Goal: Transaction & Acquisition: Register for event/course

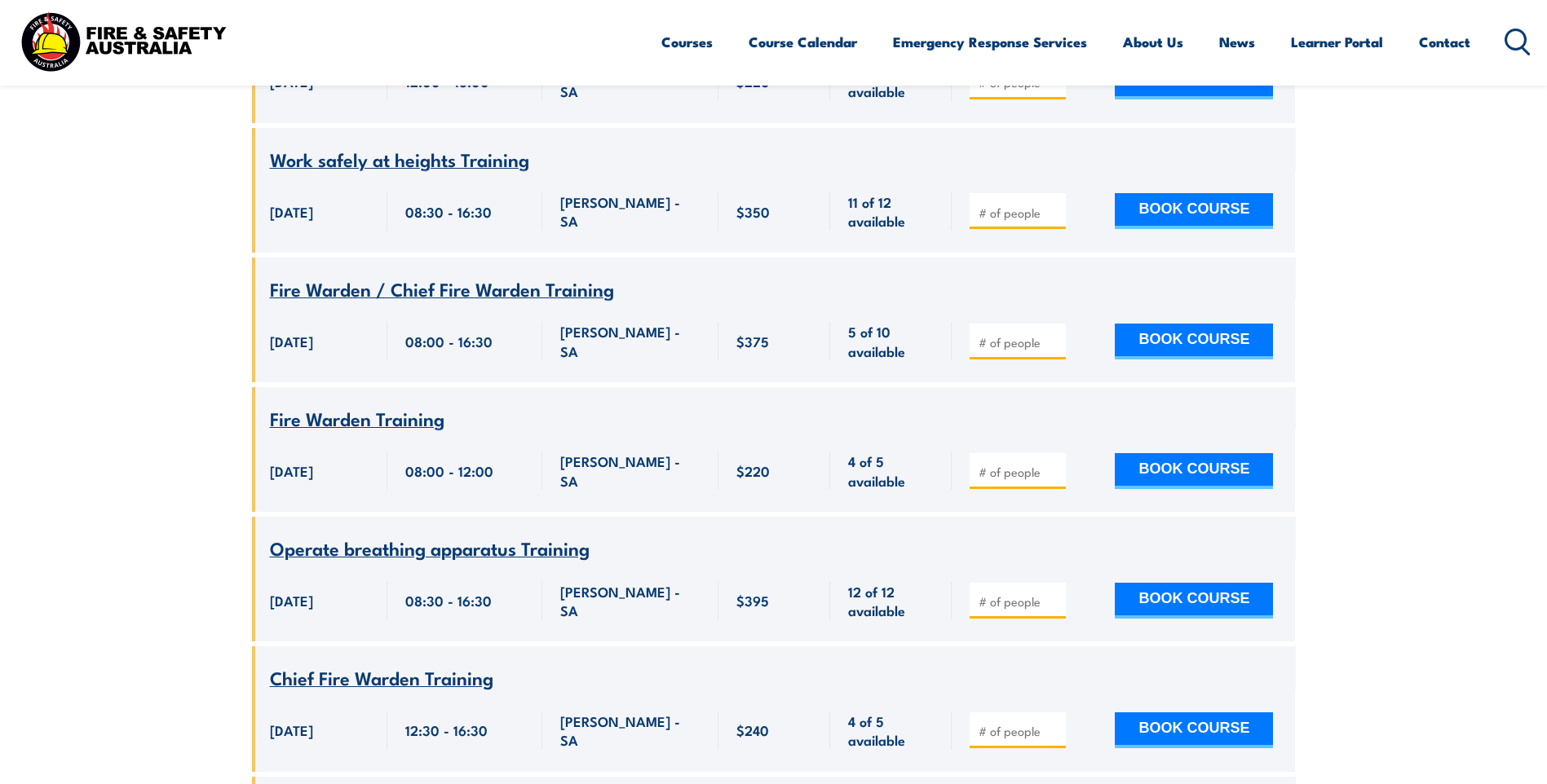
scroll to position [8279, 0]
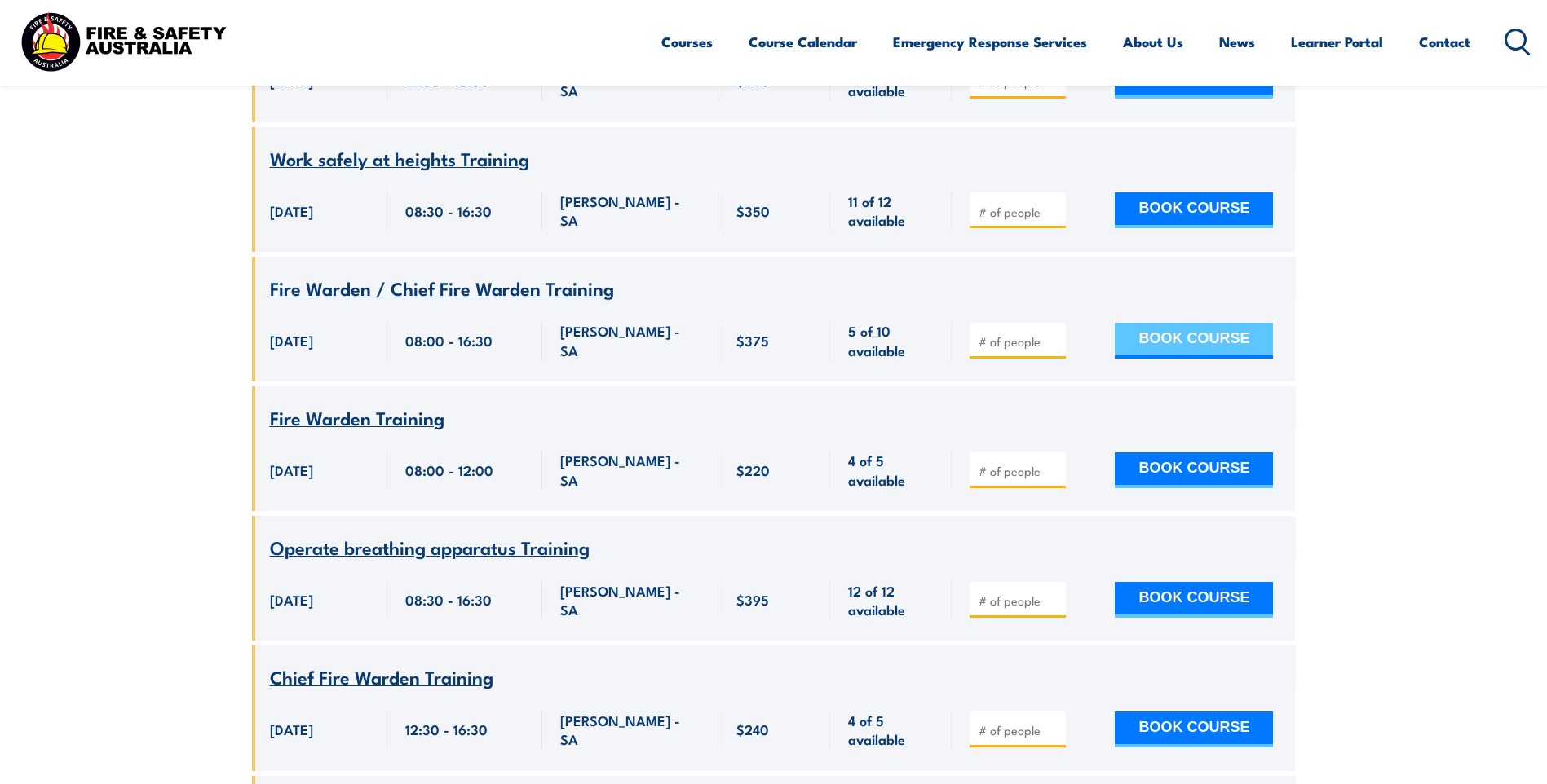
click at [1178, 355] on button "BOOK COURSE" at bounding box center [1194, 340] width 158 height 35
click at [1015, 349] on input "number" at bounding box center [1019, 341] width 82 height 16
click at [979, 349] on input "number" at bounding box center [1019, 341] width 82 height 16
type input "1"
click at [1211, 358] on button "BOOK COURSE" at bounding box center [1194, 340] width 158 height 35
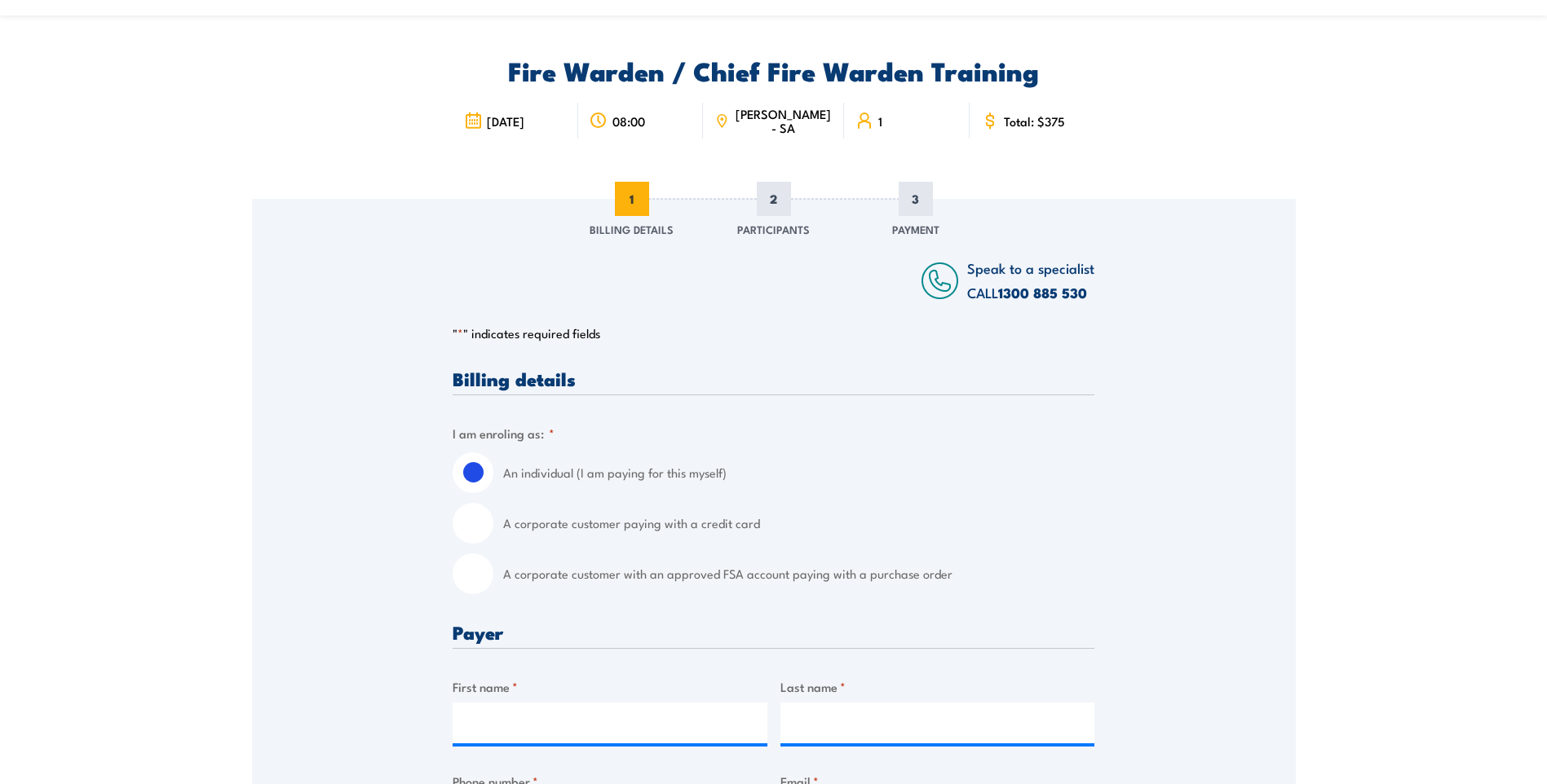
scroll to position [163, 0]
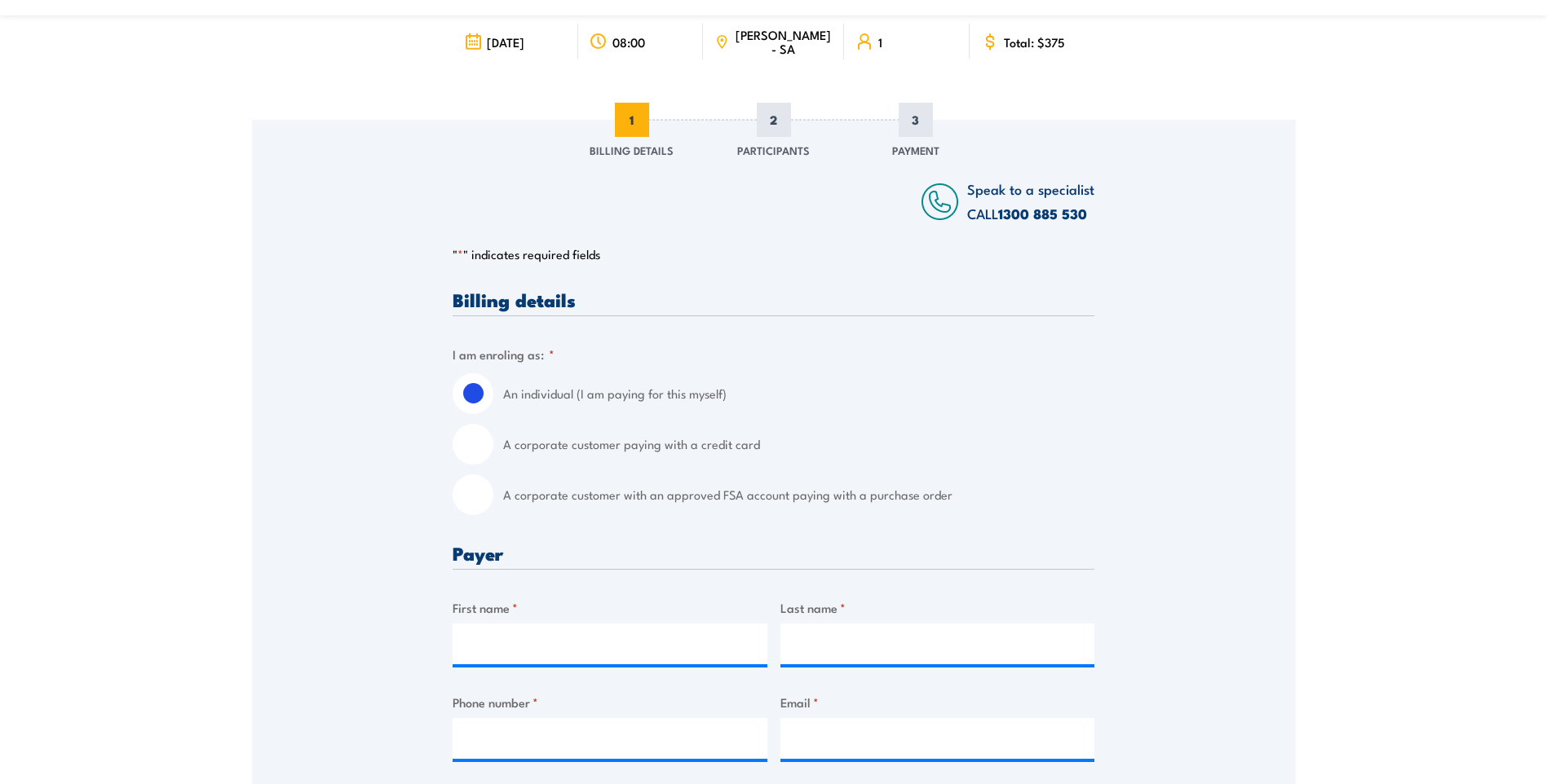
click at [479, 498] on input "A corporate customer with an approved FSA account paying with a purchase order" at bounding box center [472, 494] width 41 height 41
radio input "true"
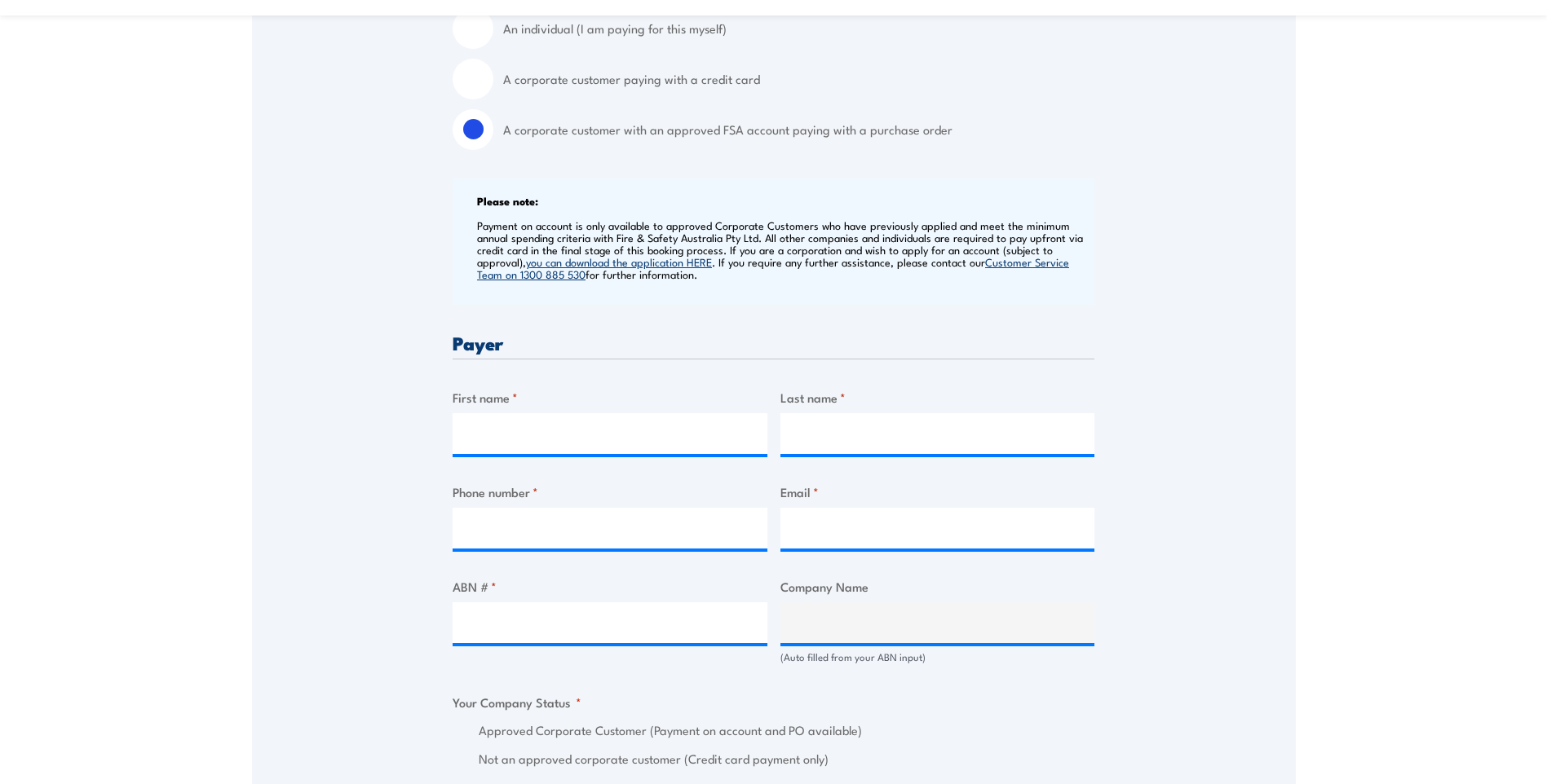
scroll to position [570, 0]
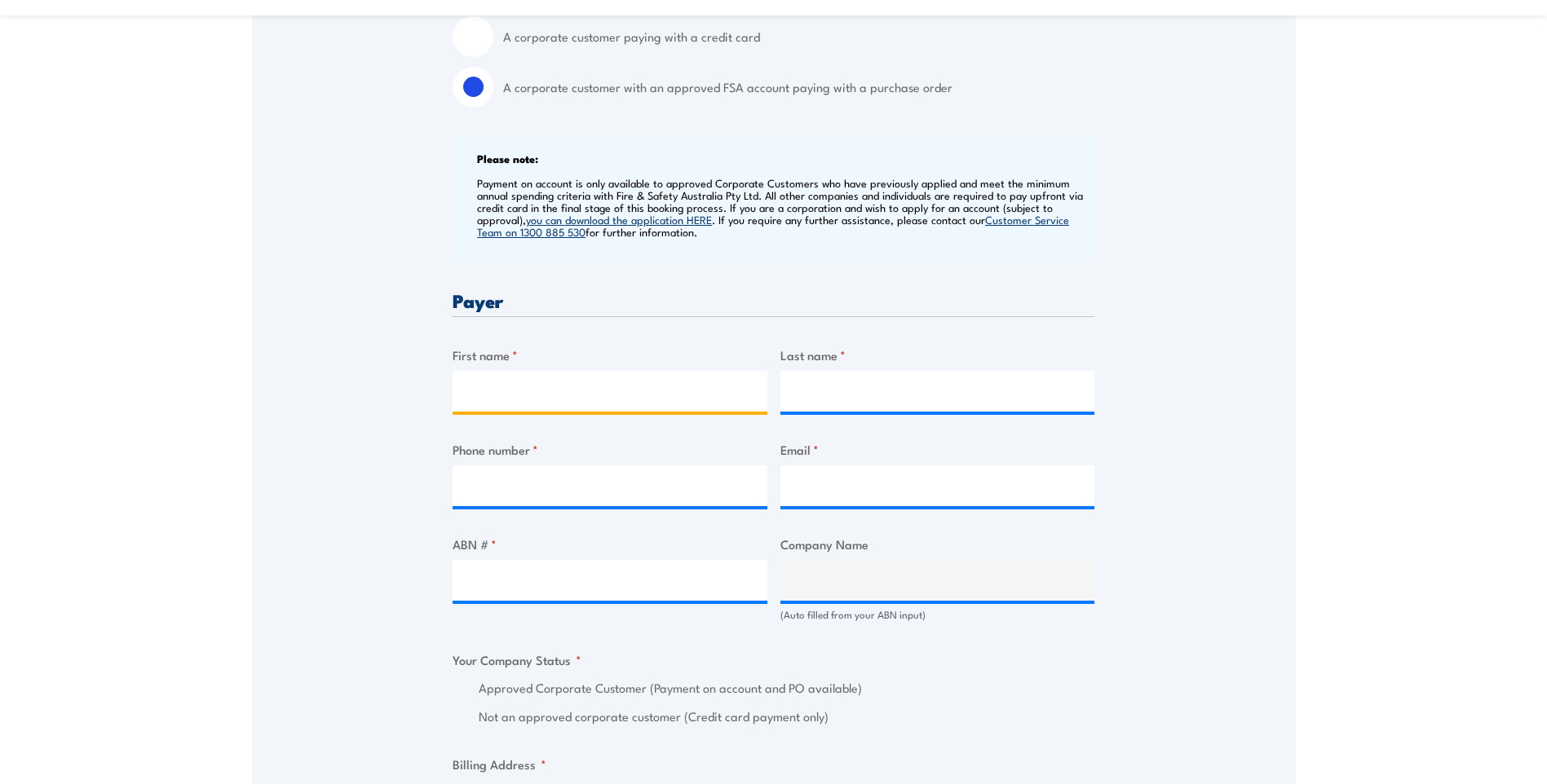
click at [573, 397] on input "First name *" at bounding box center [610, 391] width 315 height 41
type input "[PERSON_NAME]"
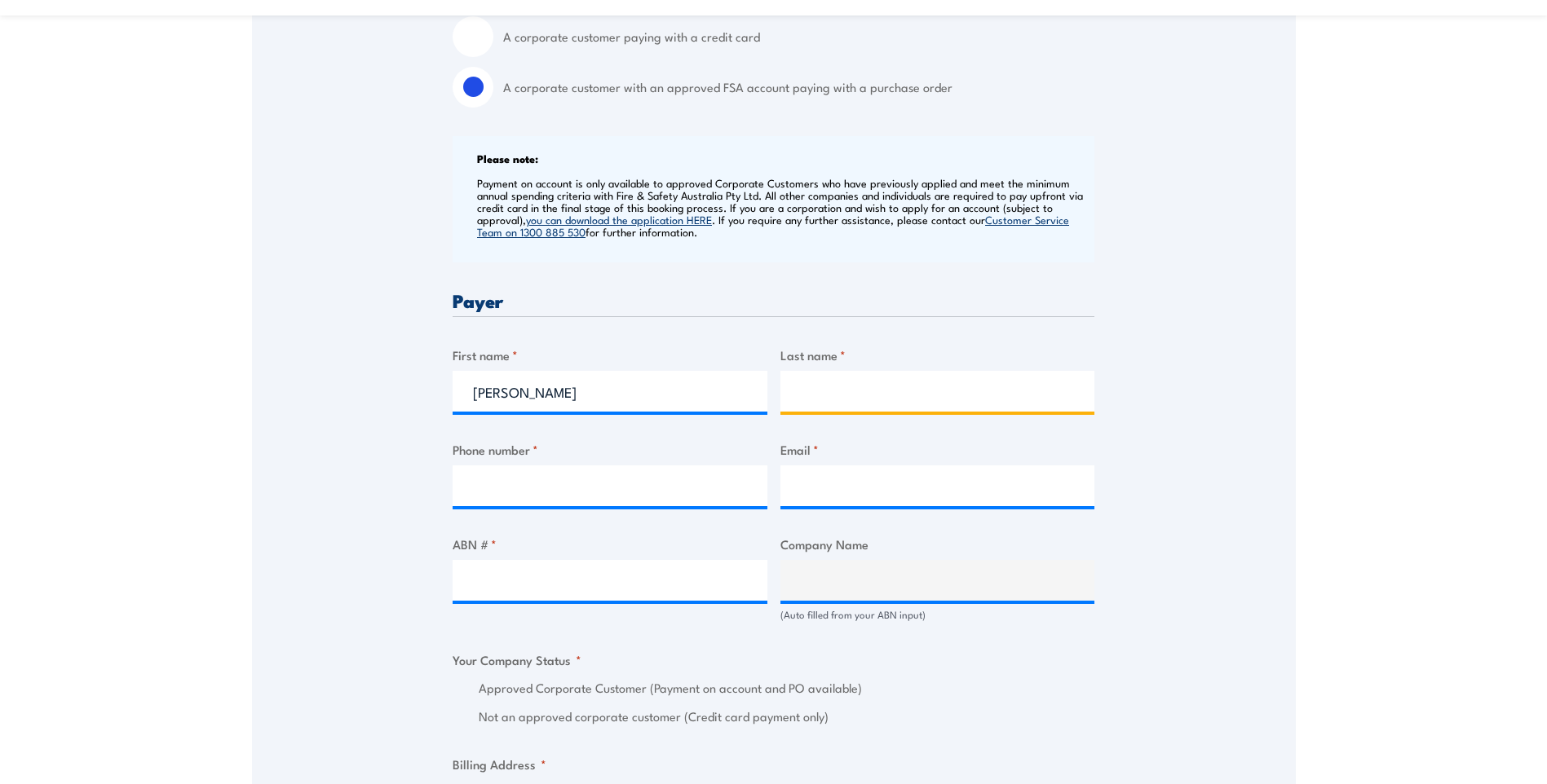
type input "[PERSON_NAME]"
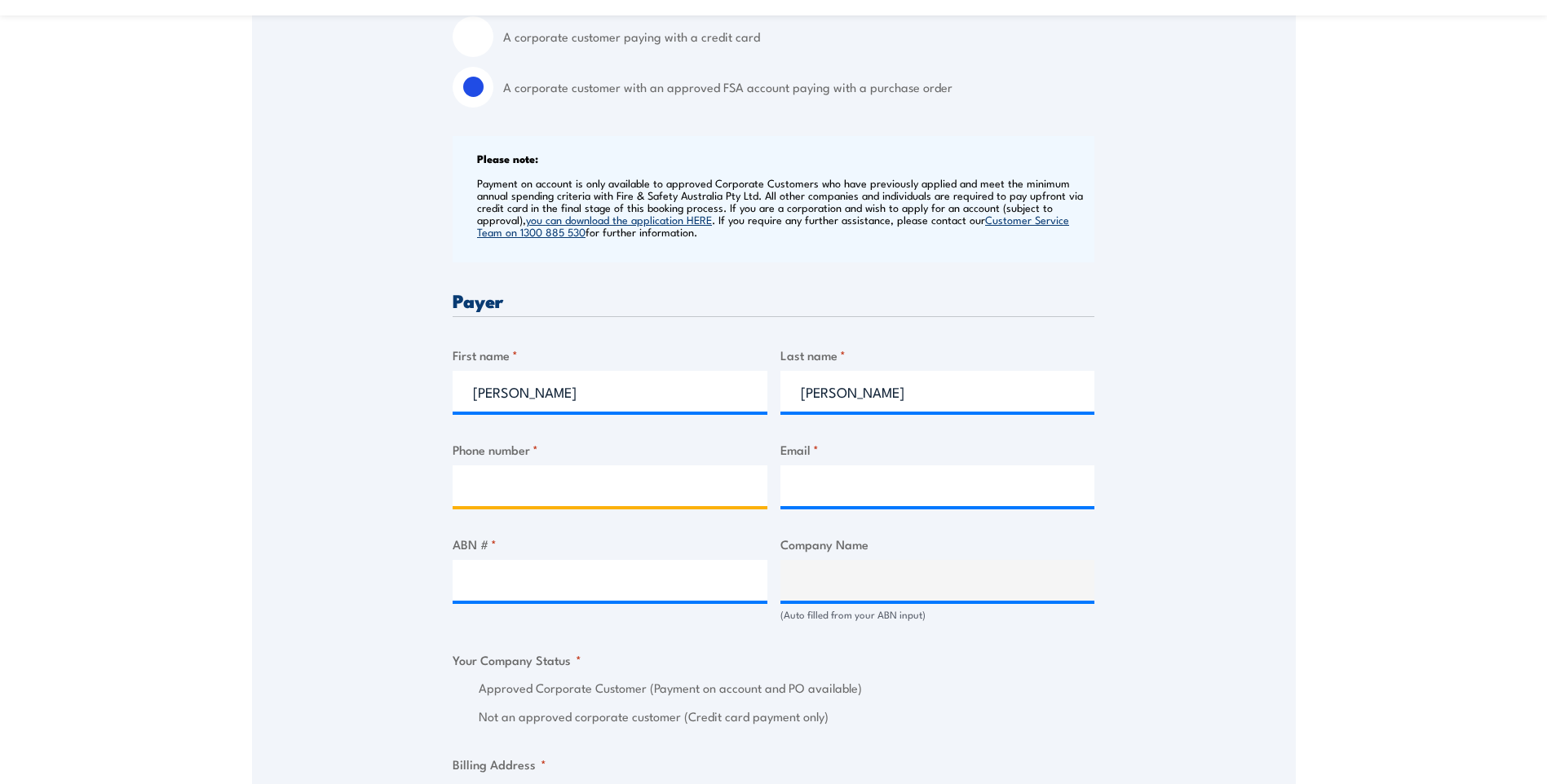
type input "0434835089"
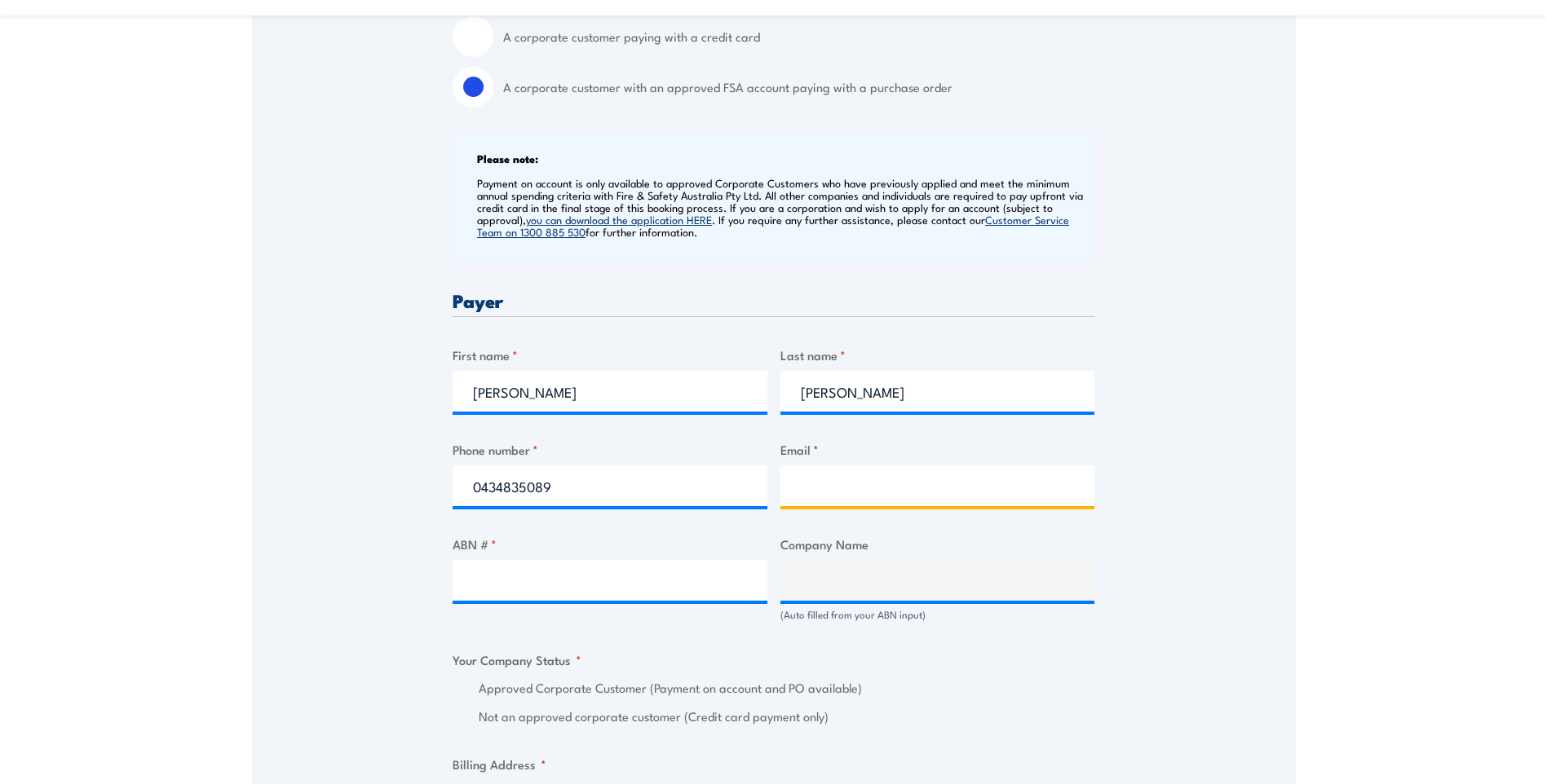
type input "[PERSON_NAME][EMAIL_ADDRESS][PERSON_NAME][DOMAIN_NAME]"
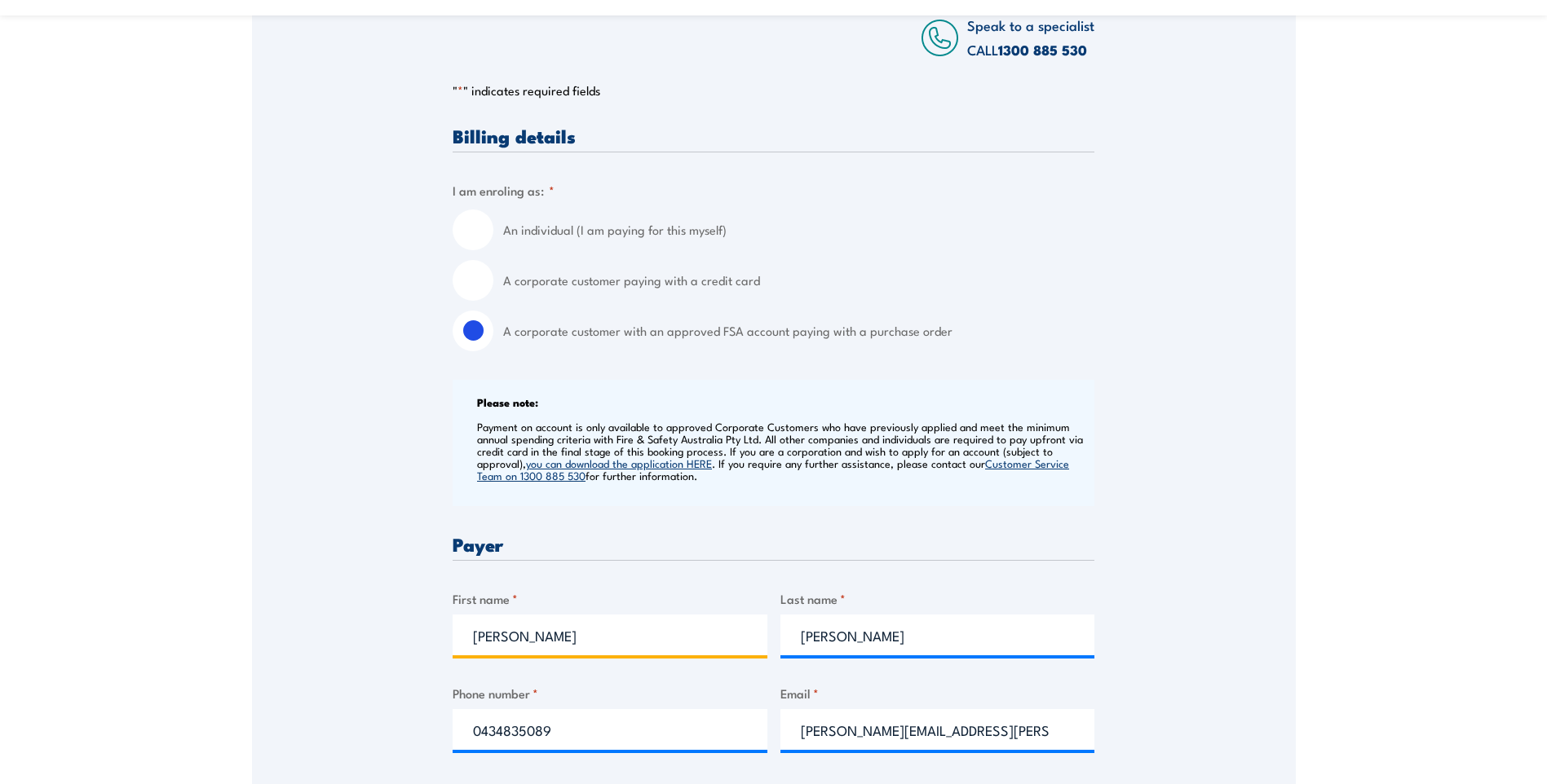
scroll to position [326, 0]
click at [523, 281] on label "A corporate customer paying with a credit card" at bounding box center [799, 281] width 592 height 41
click at [493, 281] on input "A corporate customer paying with a credit card" at bounding box center [472, 281] width 41 height 41
radio input "true"
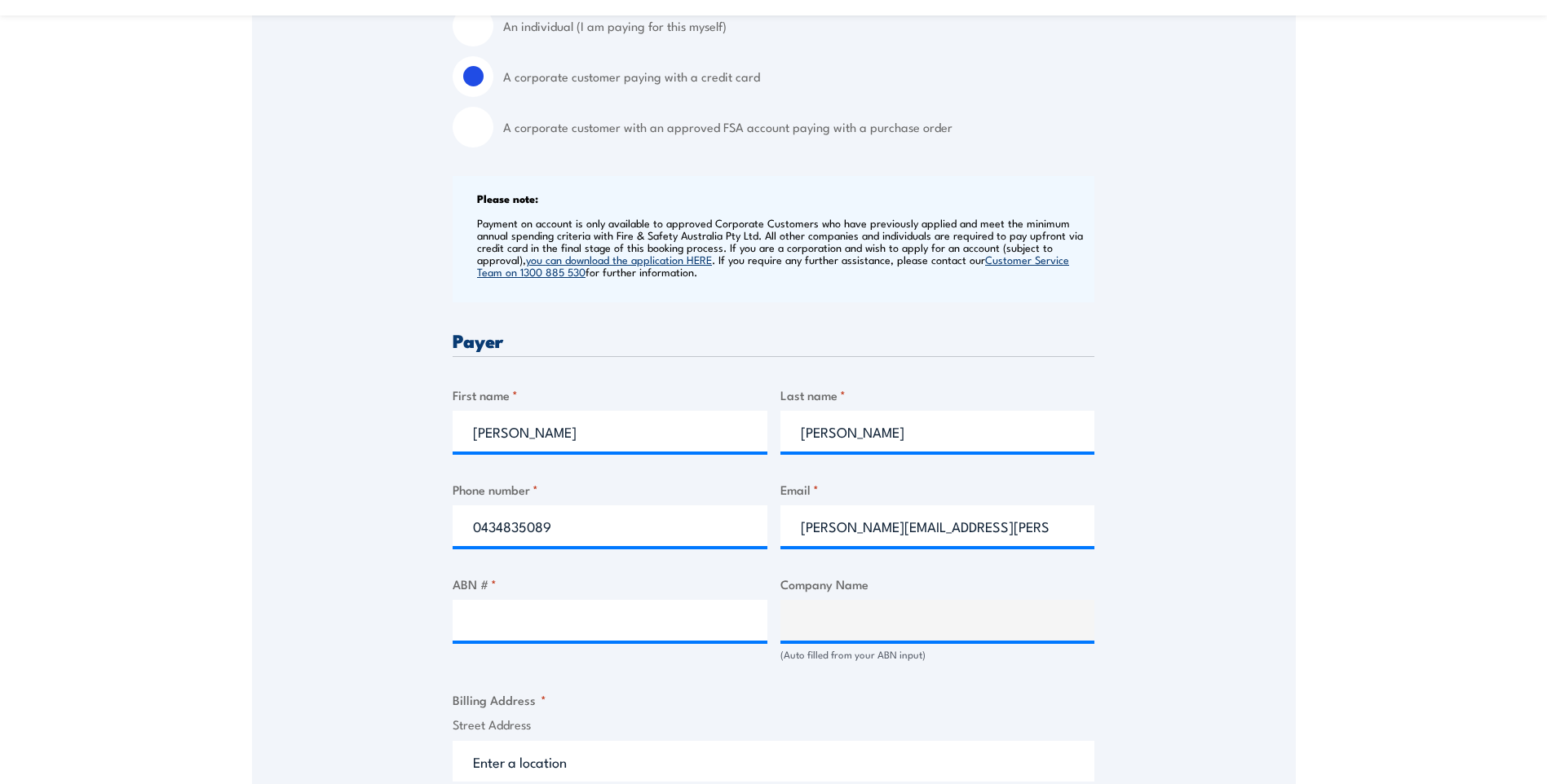
scroll to position [570, 0]
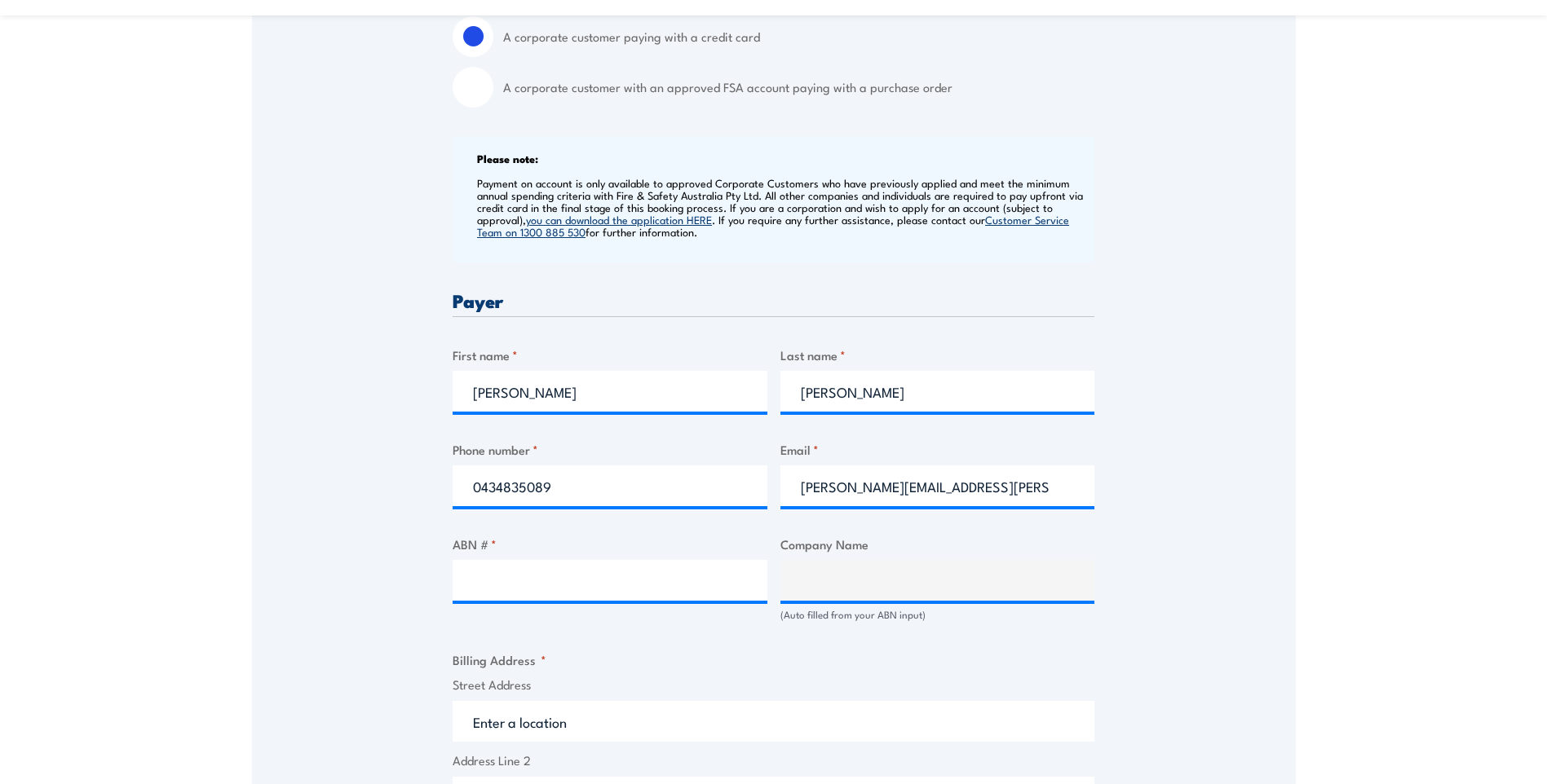
click at [843, 545] on label "Company Name" at bounding box center [937, 544] width 315 height 19
click at [513, 551] on label "ABN # *" at bounding box center [610, 544] width 315 height 19
click at [513, 560] on input "ABN # *" at bounding box center [610, 580] width 315 height 41
type input "31006604191"
type input "TOLL TRANSPORT PTY. LIMITED"
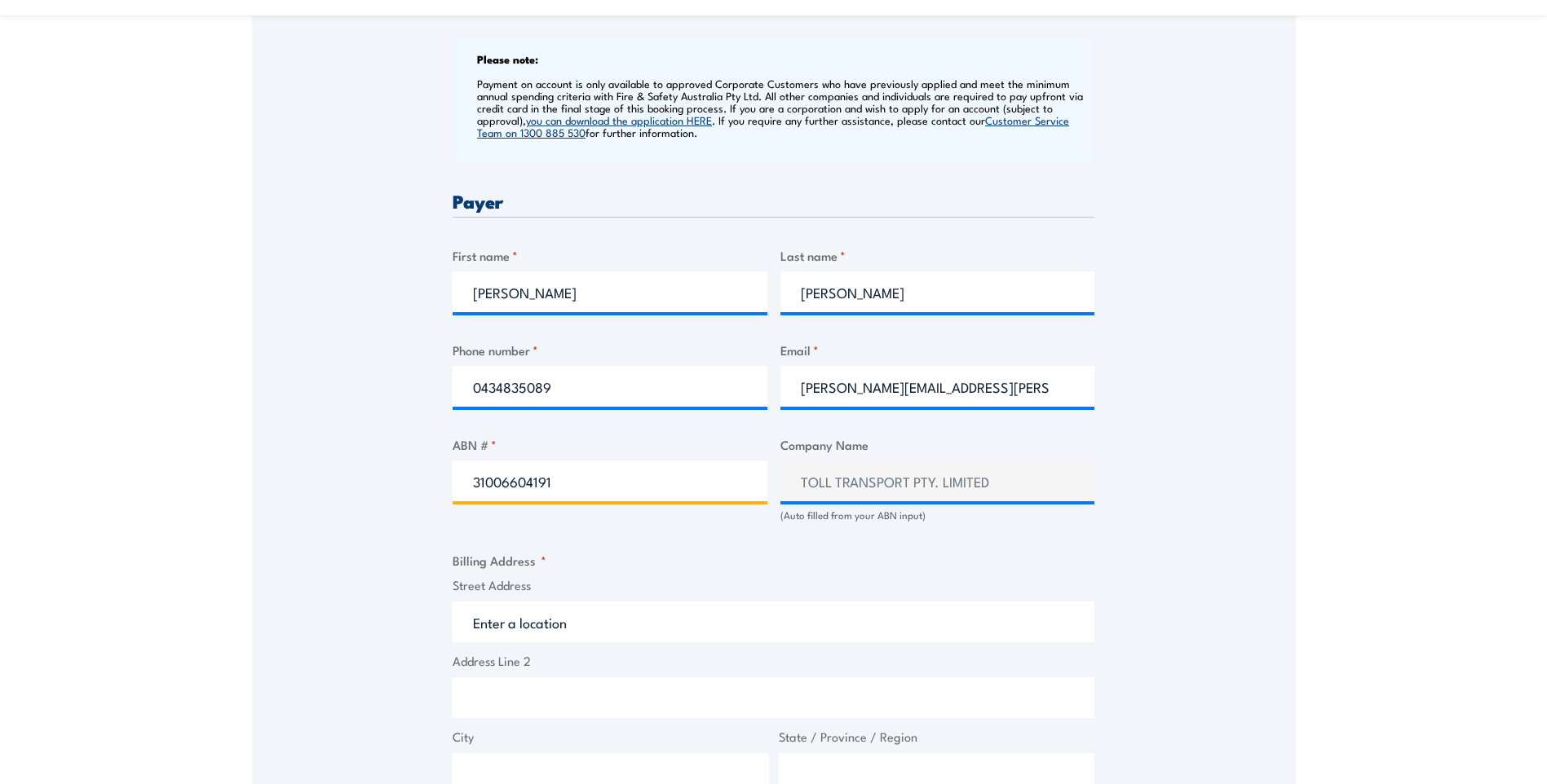
scroll to position [897, 0]
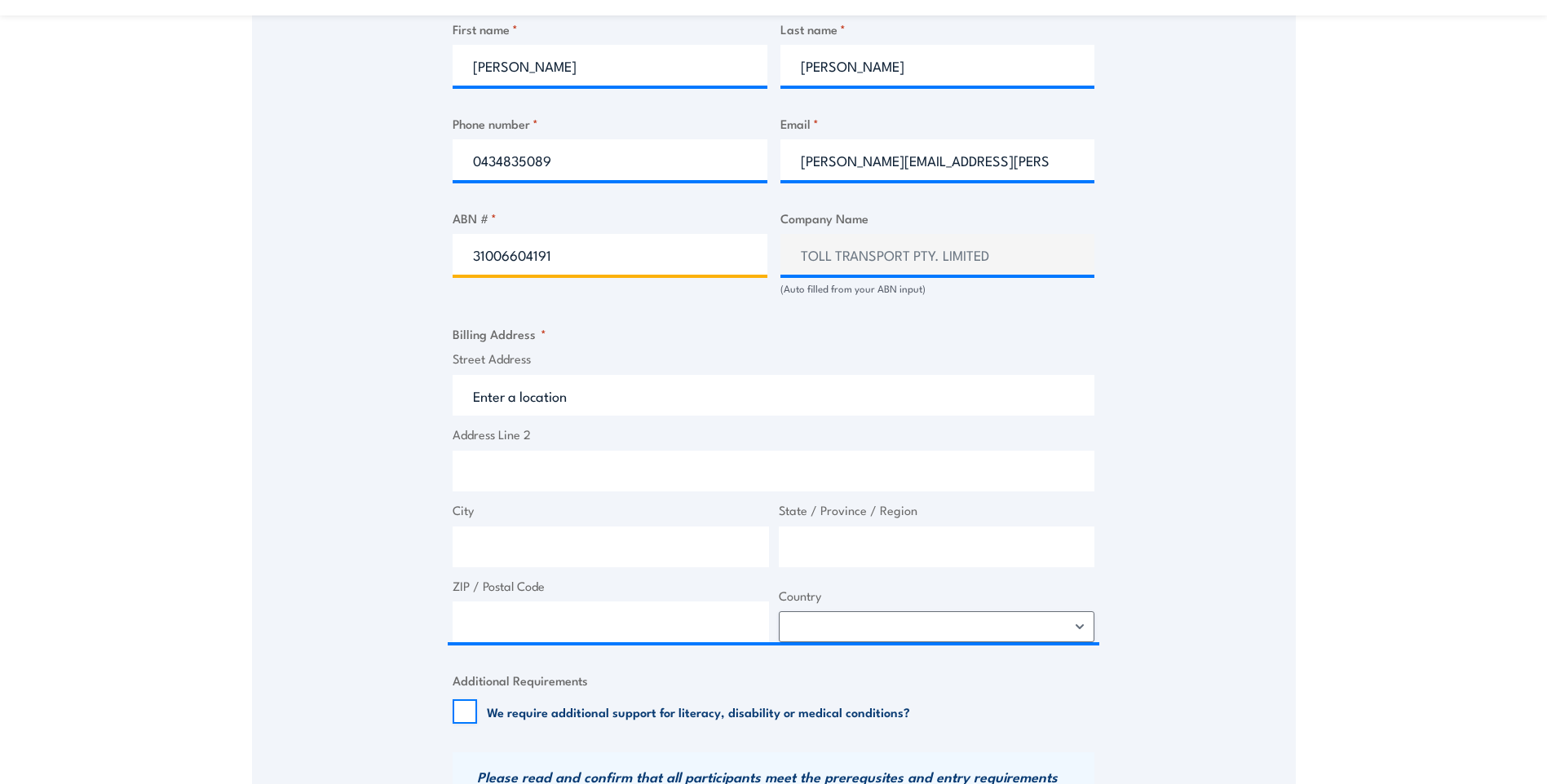
type input "31006604191"
click at [552, 338] on fieldset "Billing Address * Street Address Address Line 2 City State / Province / Region …" at bounding box center [773, 483] width 642 height 317
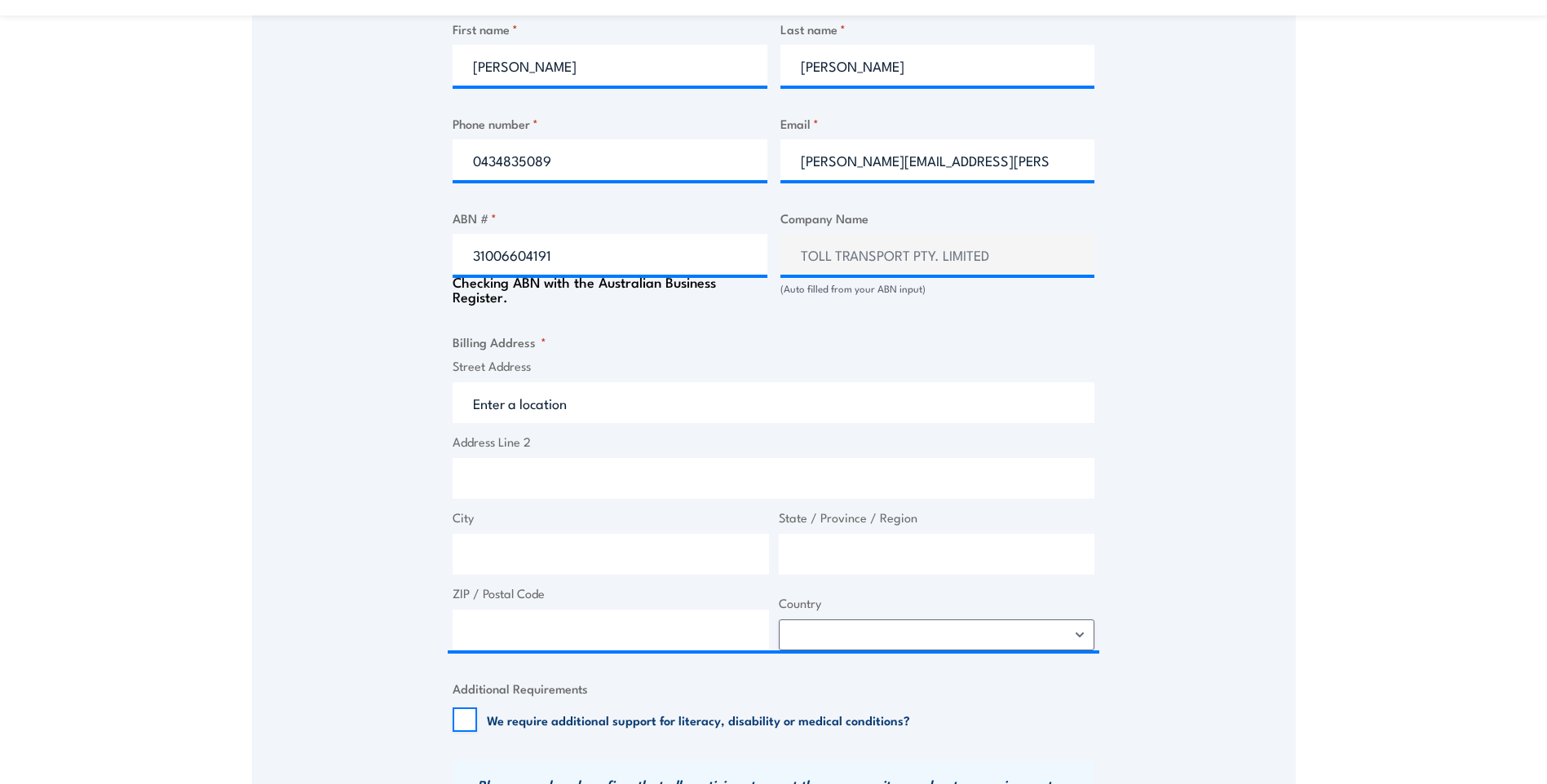
click at [550, 368] on label "Street Address" at bounding box center [773, 366] width 642 height 19
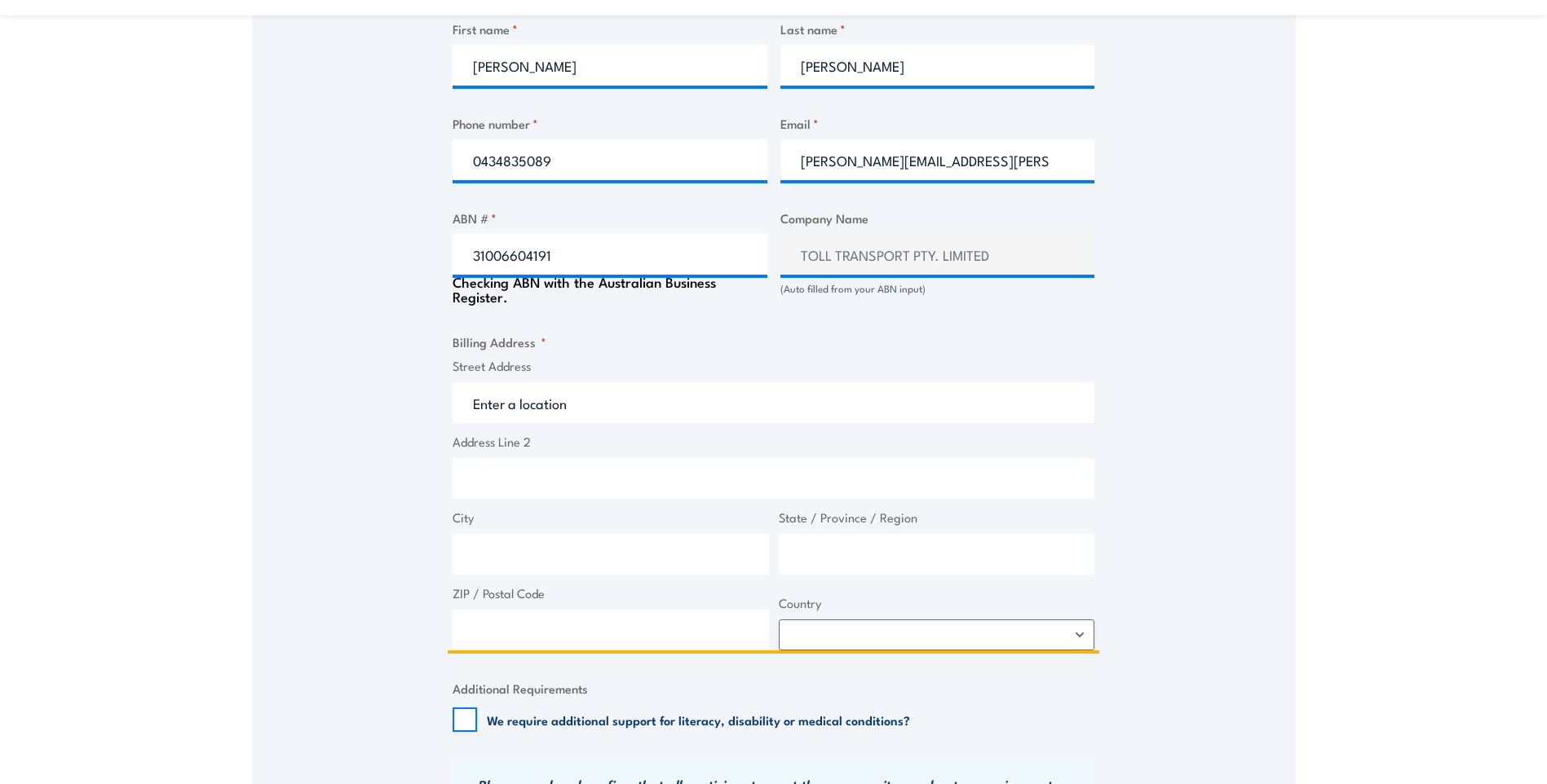
click at [550, 382] on input "Street Address" at bounding box center [773, 402] width 642 height 41
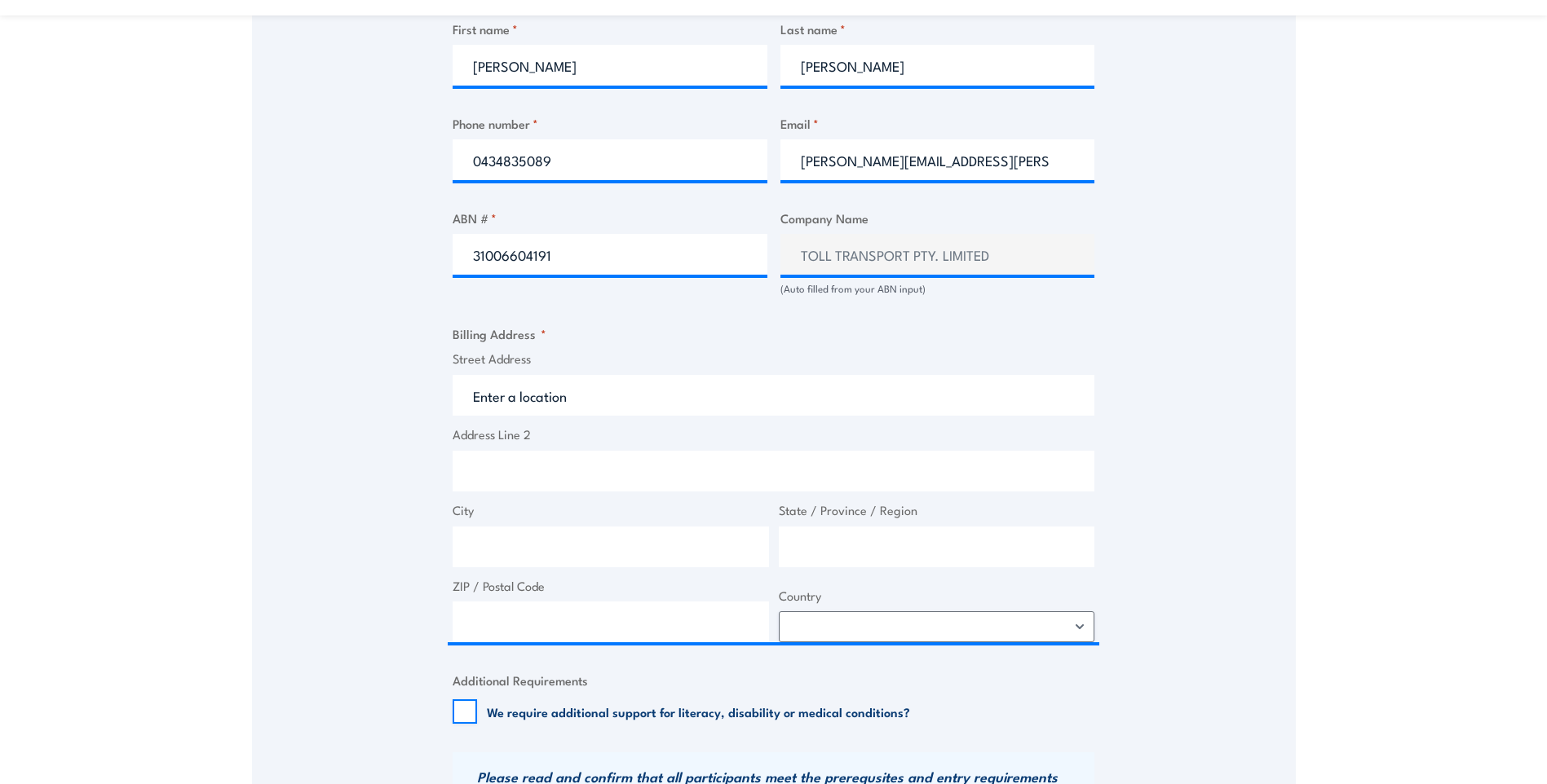
click at [517, 357] on label "Street Address" at bounding box center [773, 358] width 642 height 19
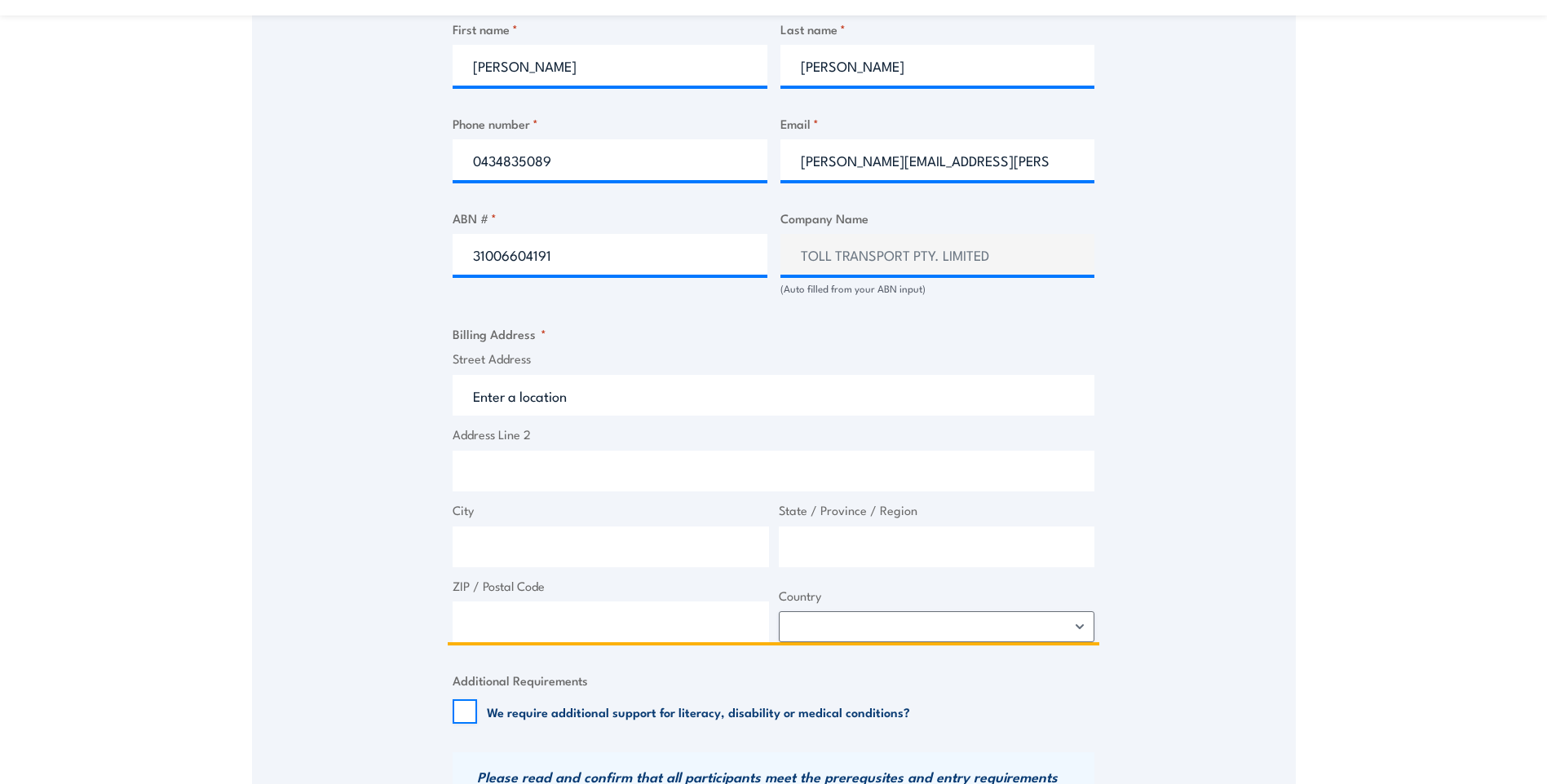
click at [517, 375] on input "Street Address" at bounding box center [773, 395] width 642 height 41
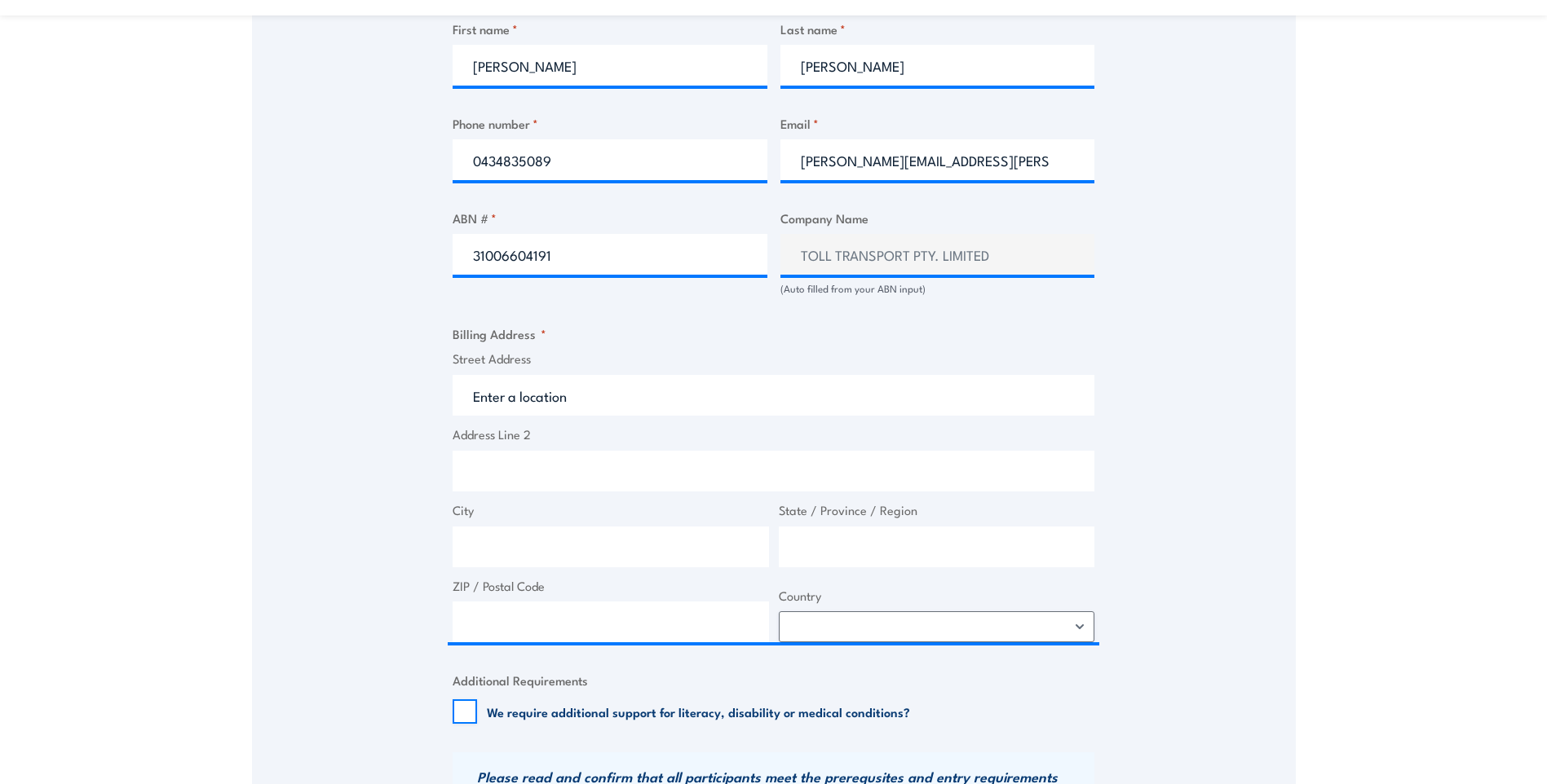
click at [541, 331] on span "*" at bounding box center [543, 334] width 5 height 18
click at [533, 362] on label "Street Address" at bounding box center [773, 358] width 642 height 19
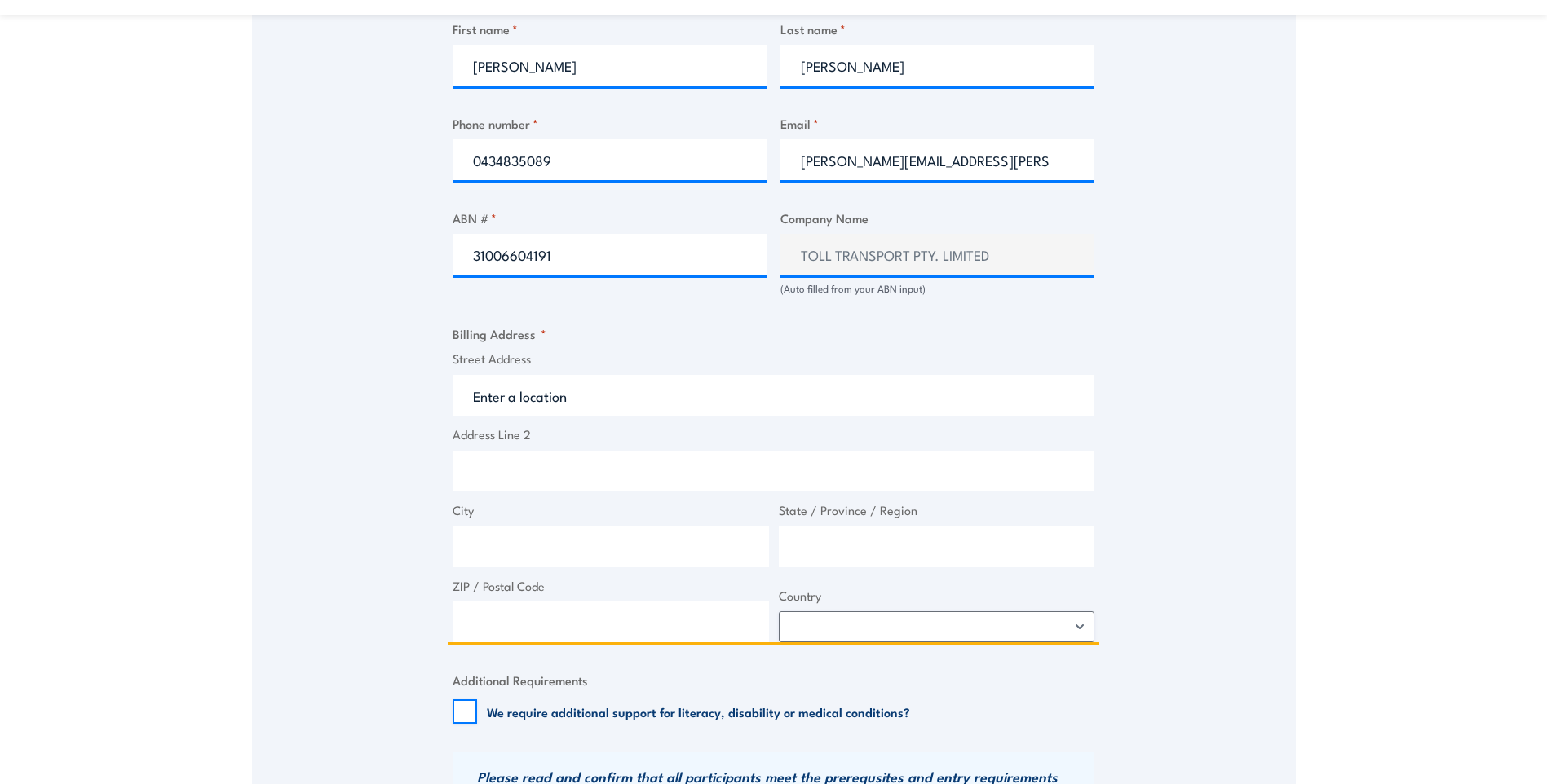
click at [533, 375] on input "Street Address" at bounding box center [773, 395] width 642 height 41
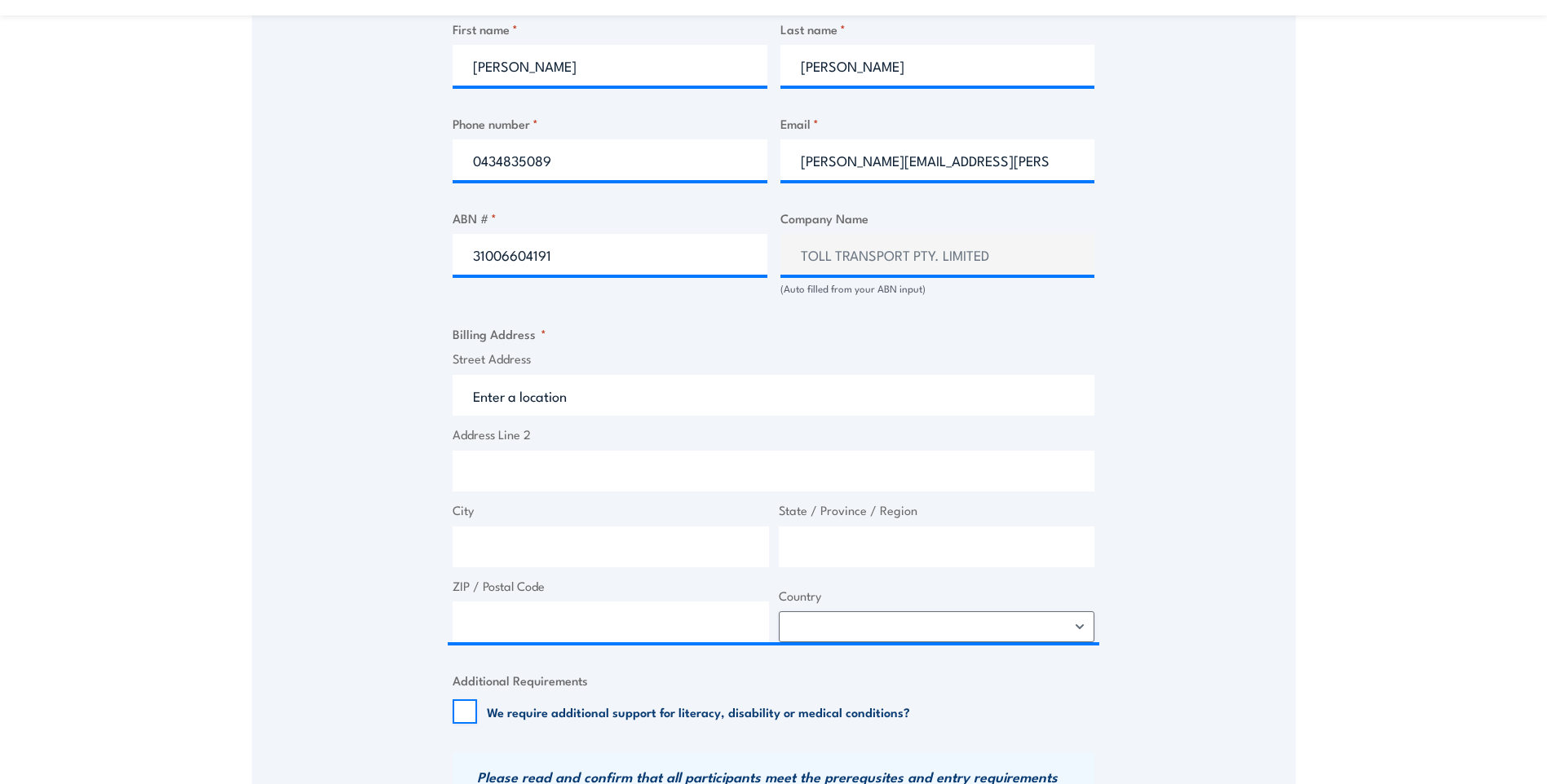
click at [531, 364] on label "Street Address" at bounding box center [773, 358] width 642 height 19
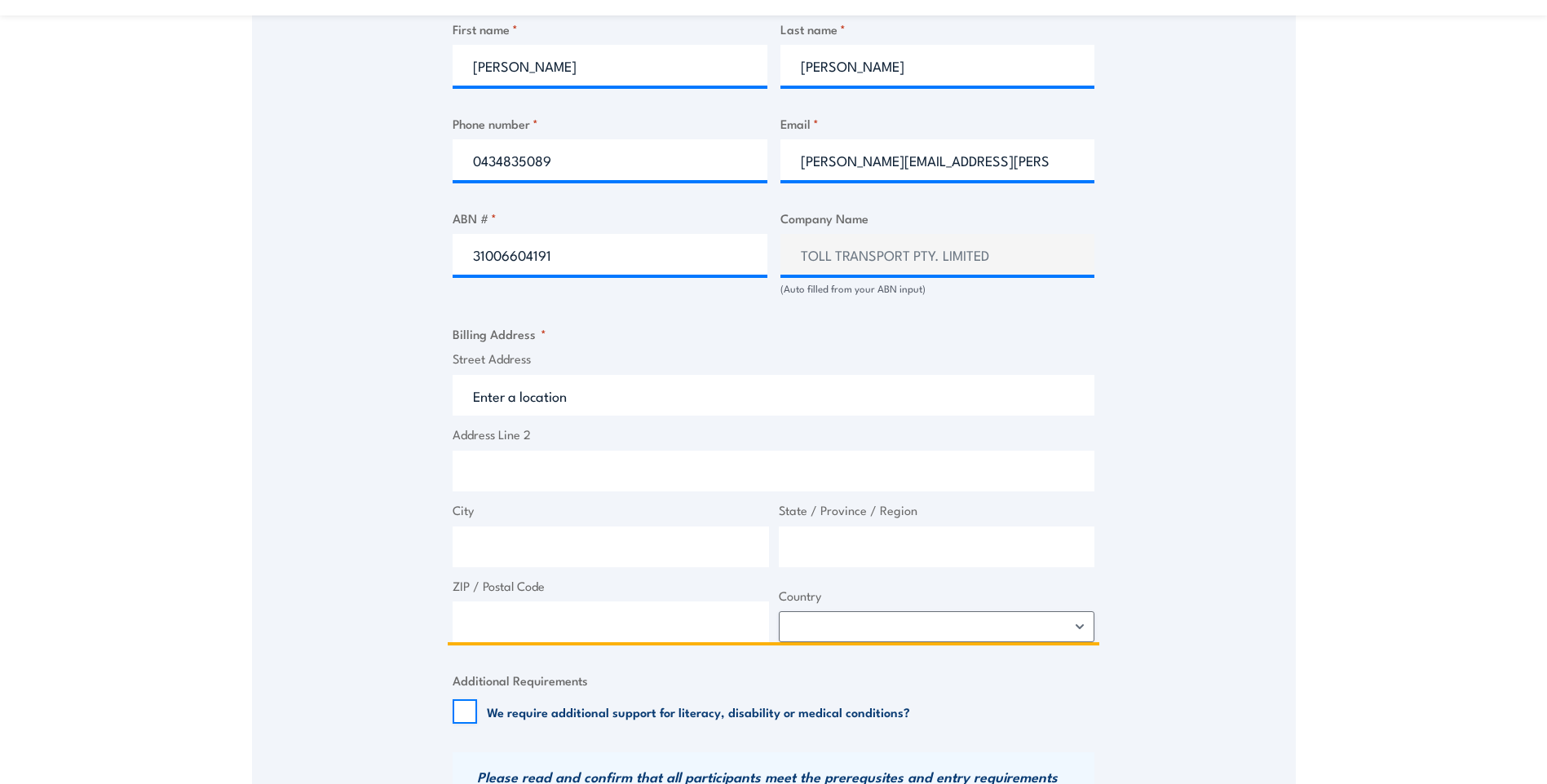
click at [531, 375] on input "Street Address" at bounding box center [773, 395] width 642 height 41
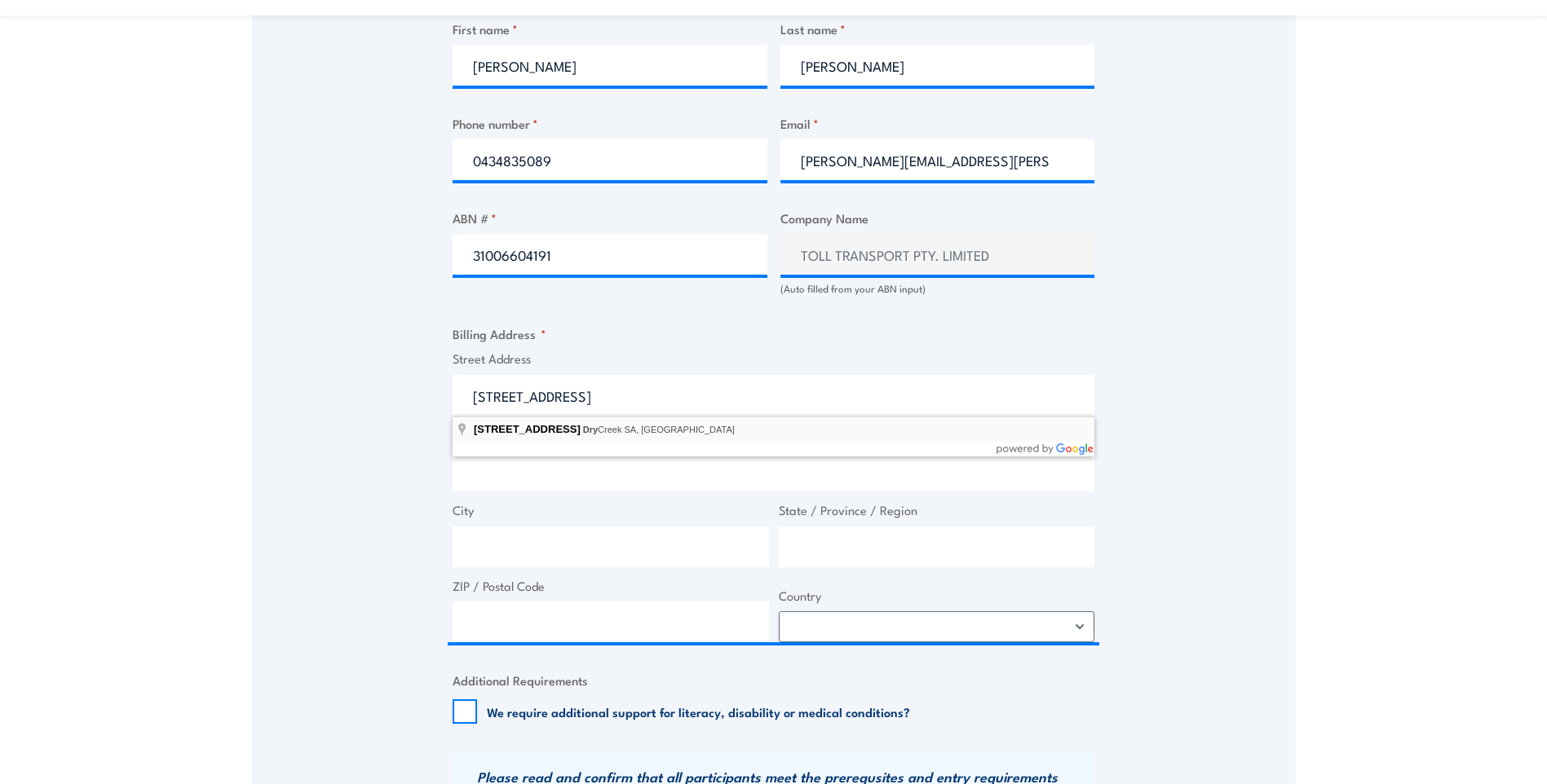
type input "[STREET_ADDRESS]"
type input "Dry Creek"
type input "[GEOGRAPHIC_DATA]"
type input "5094"
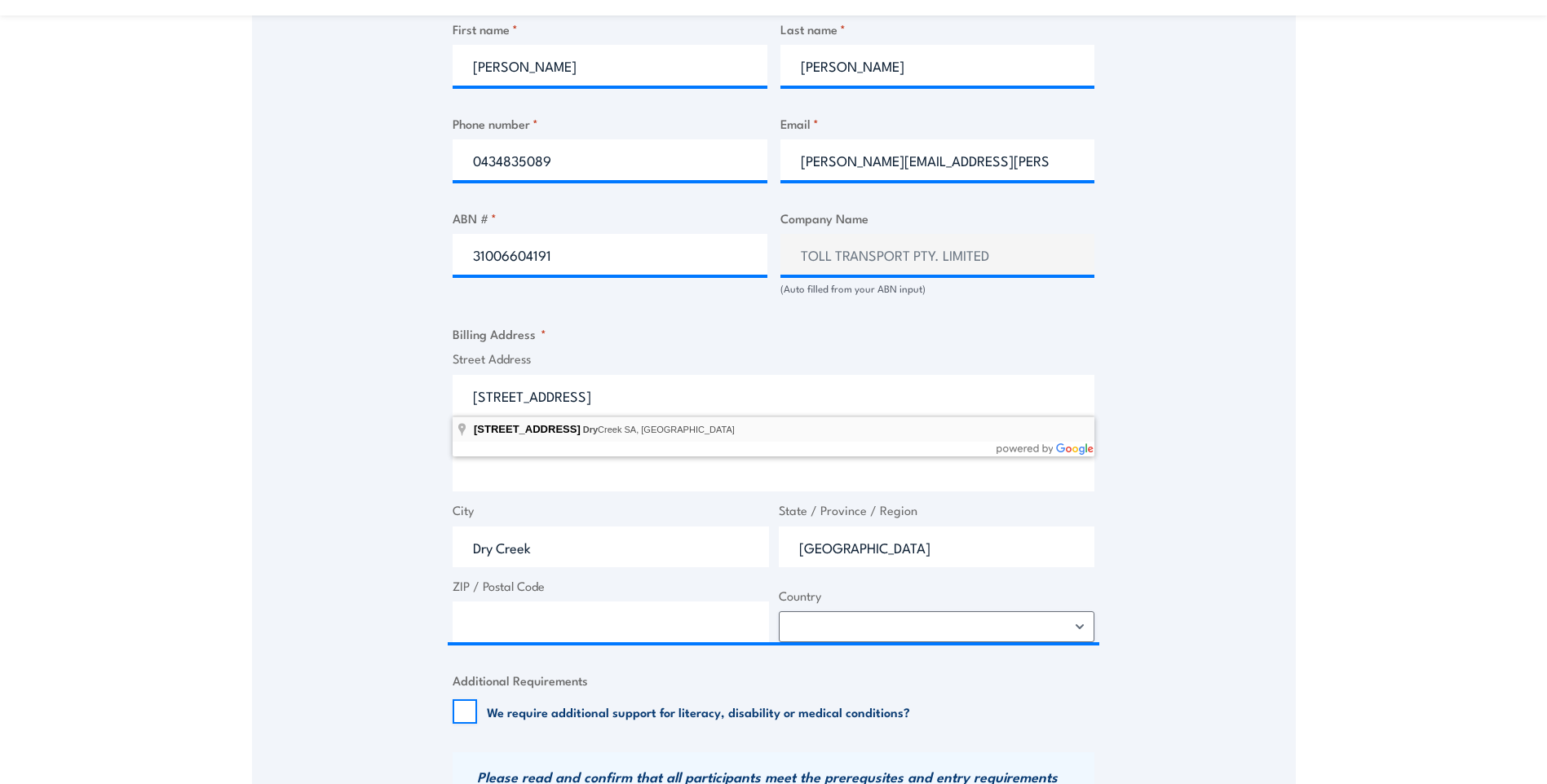
select select "[GEOGRAPHIC_DATA]"
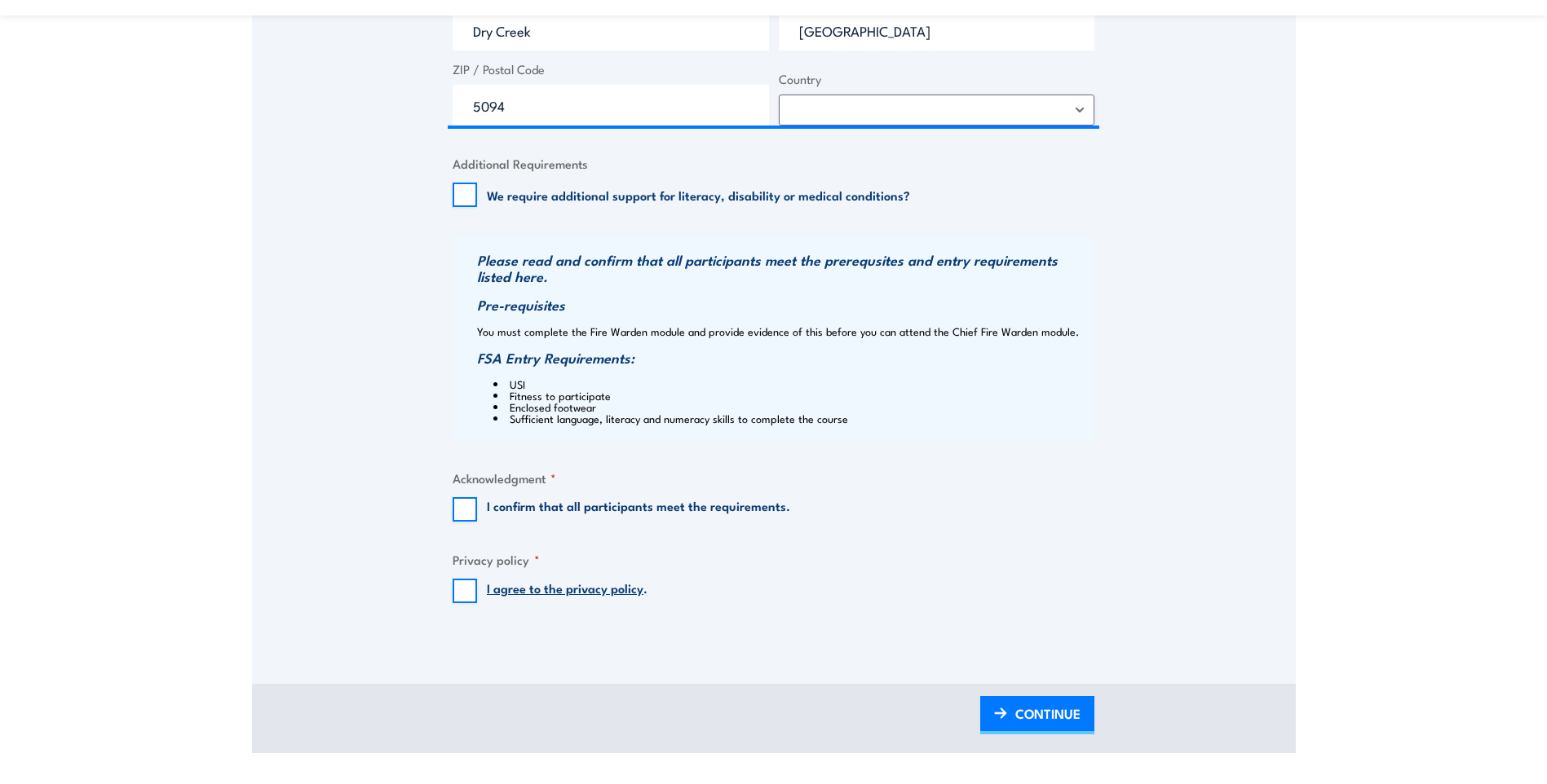
scroll to position [1467, 0]
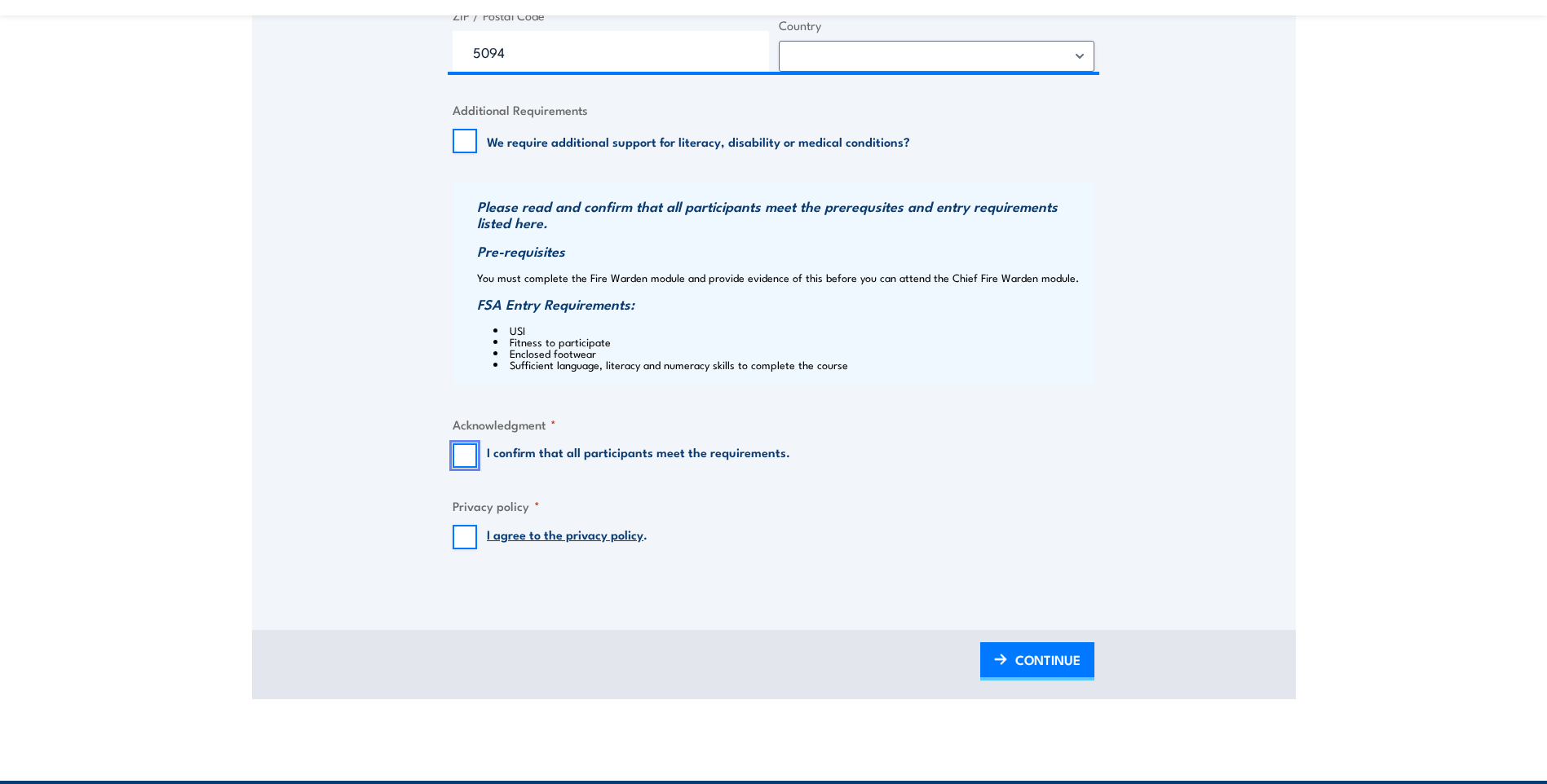
click at [468, 455] on input "I confirm that all participants meet the requirements." at bounding box center [464, 455] width 25 height 25
checkbox input "true"
click at [469, 533] on input "I agree to the privacy policy ." at bounding box center [464, 537] width 25 height 25
checkbox input "true"
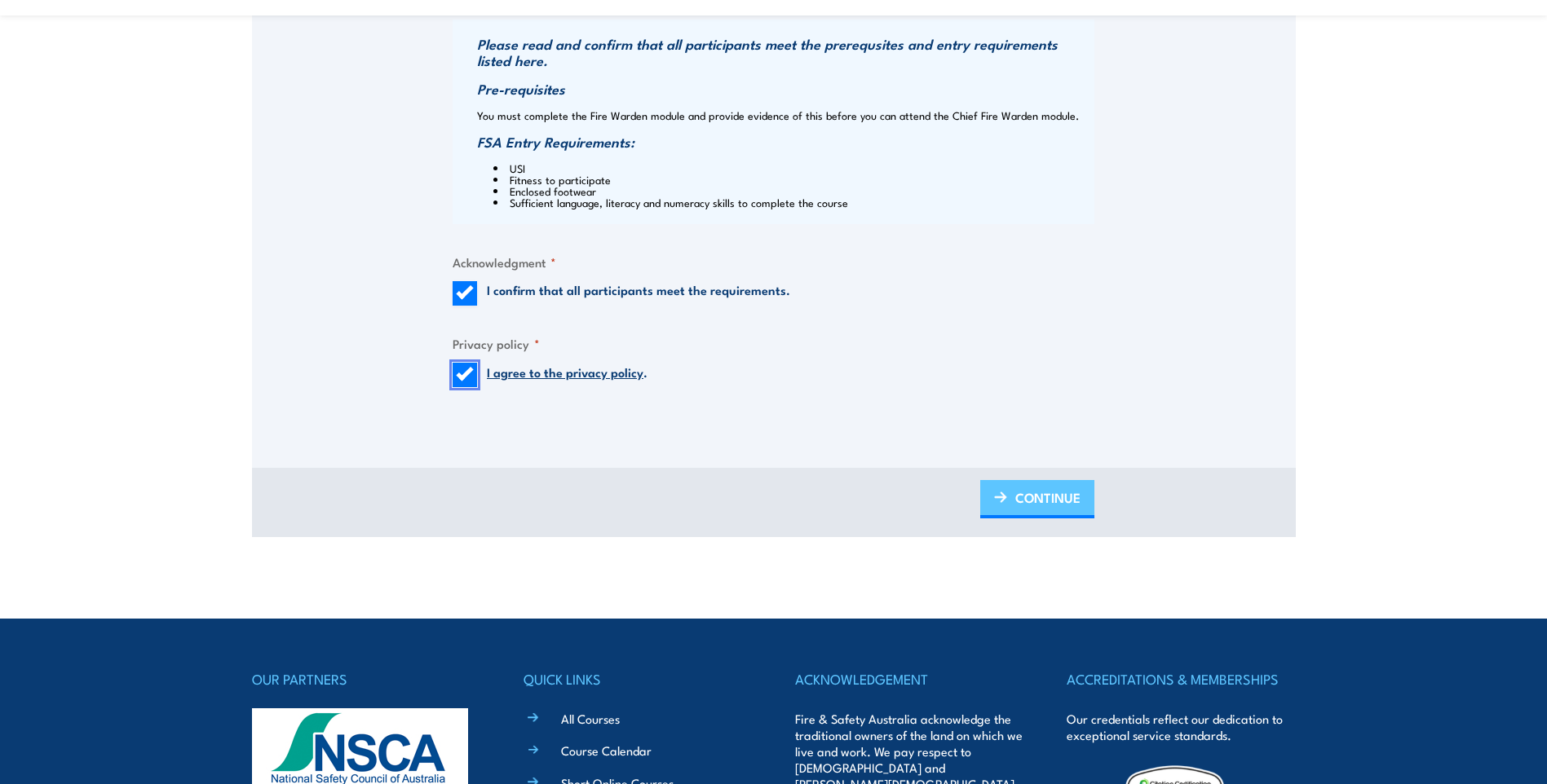
scroll to position [1630, 0]
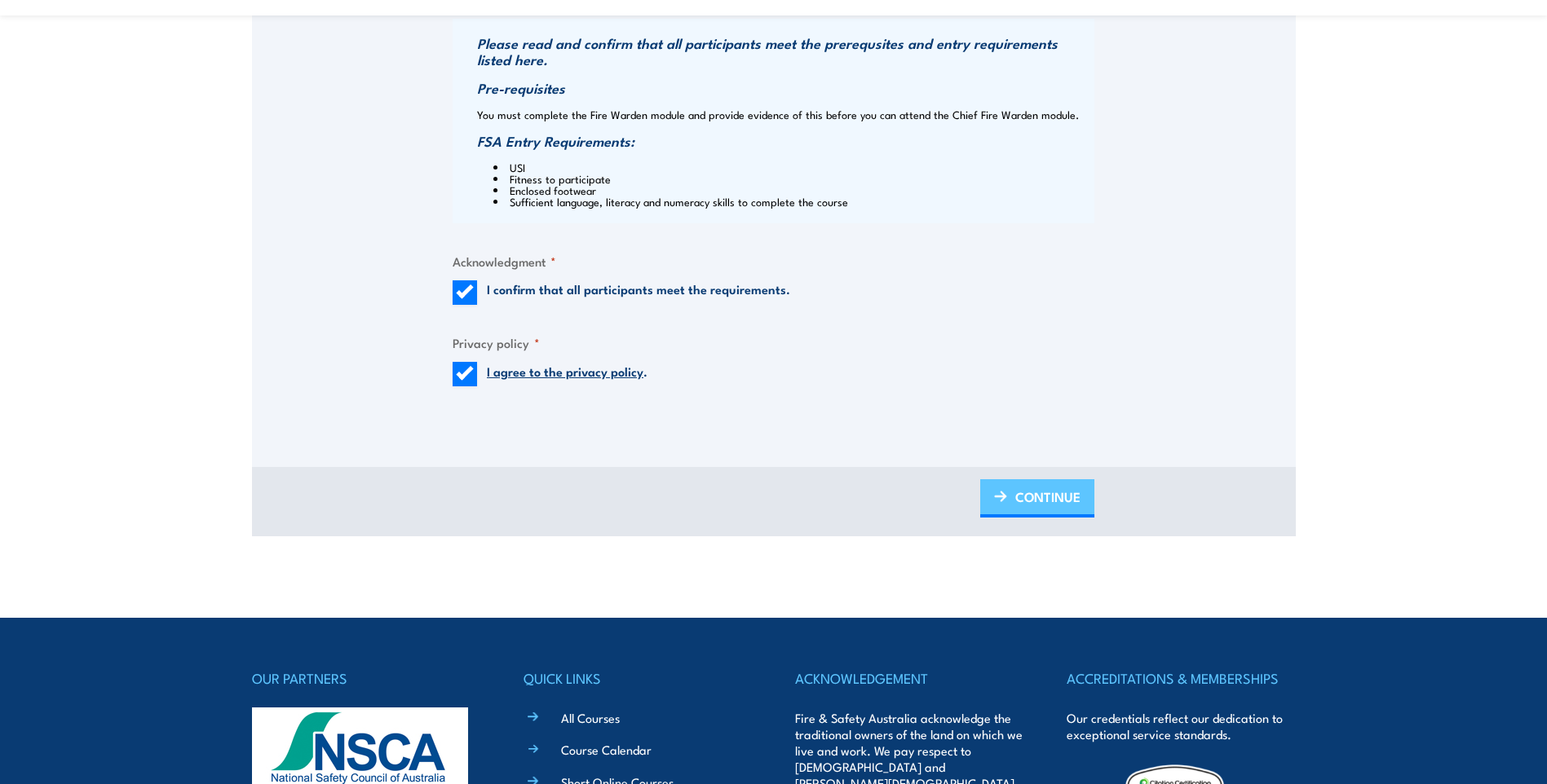
click at [1040, 498] on span "CONTINUE" at bounding box center [1047, 496] width 66 height 43
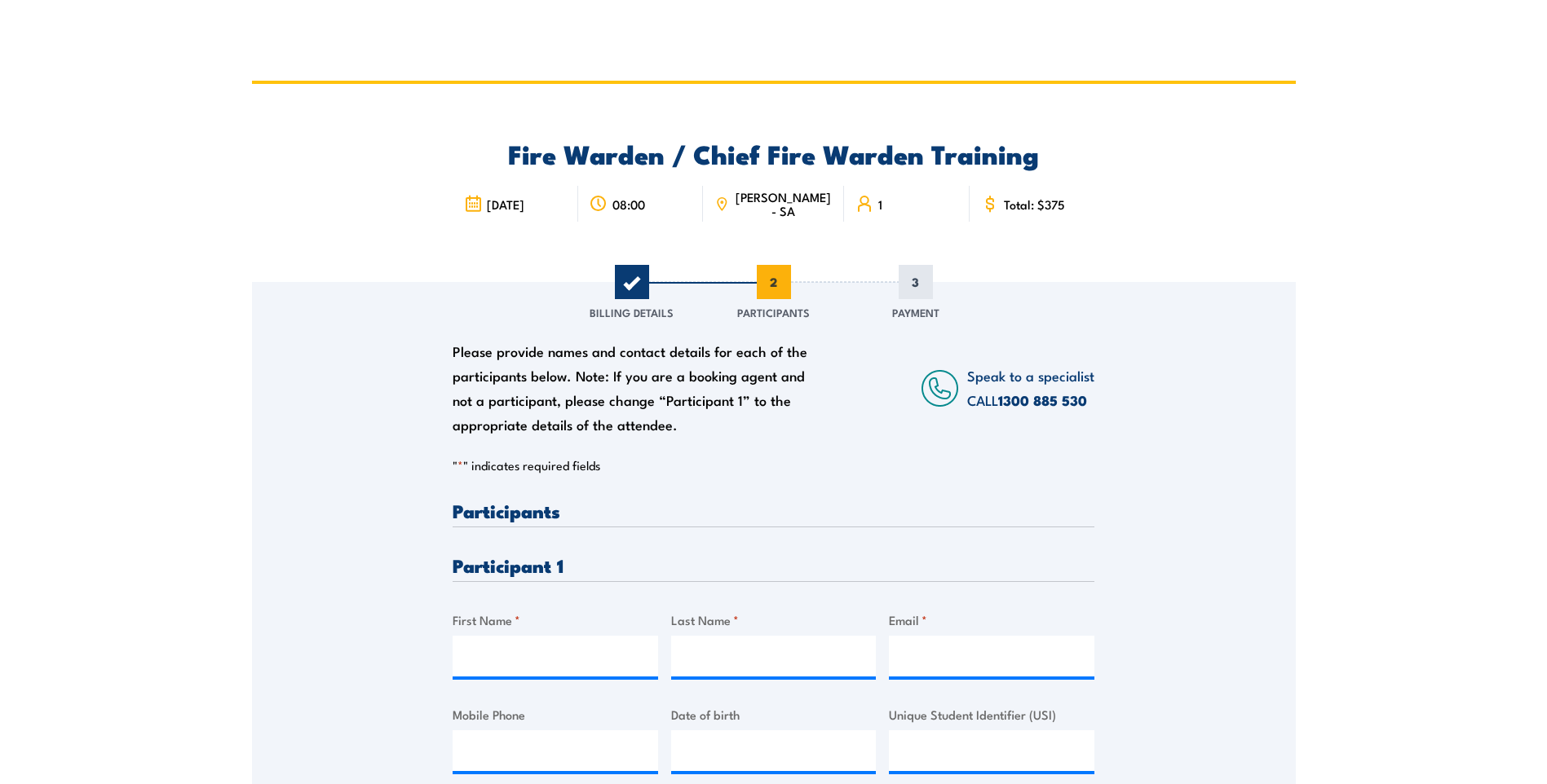
scroll to position [0, 0]
click at [550, 668] on input "First Name *" at bounding box center [555, 657] width 206 height 41
type input "[PERSON_NAME]"
type input "[PERSON_NAME][EMAIL_ADDRESS][PERSON_NAME][DOMAIN_NAME]"
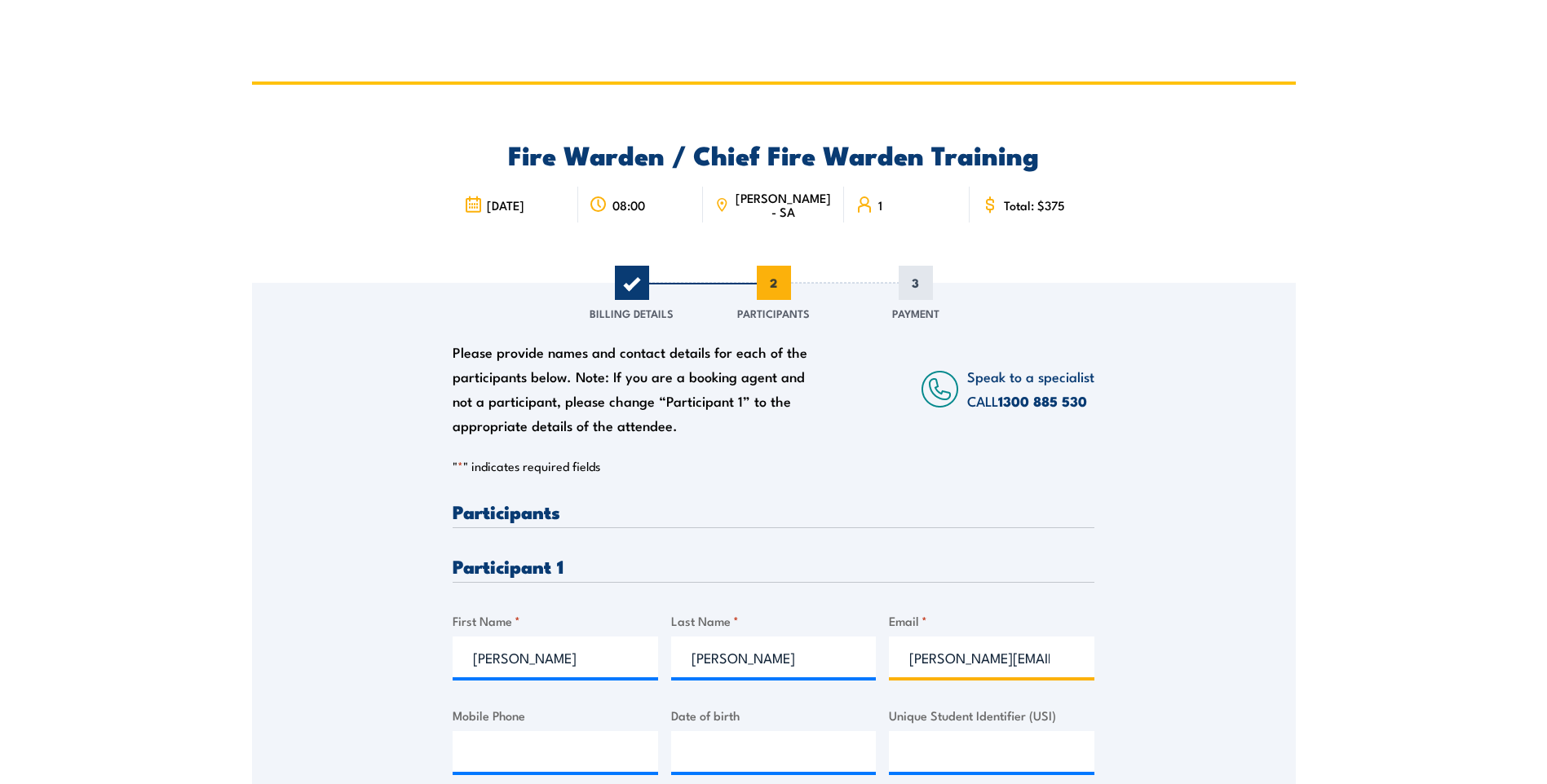
type input "0434835089"
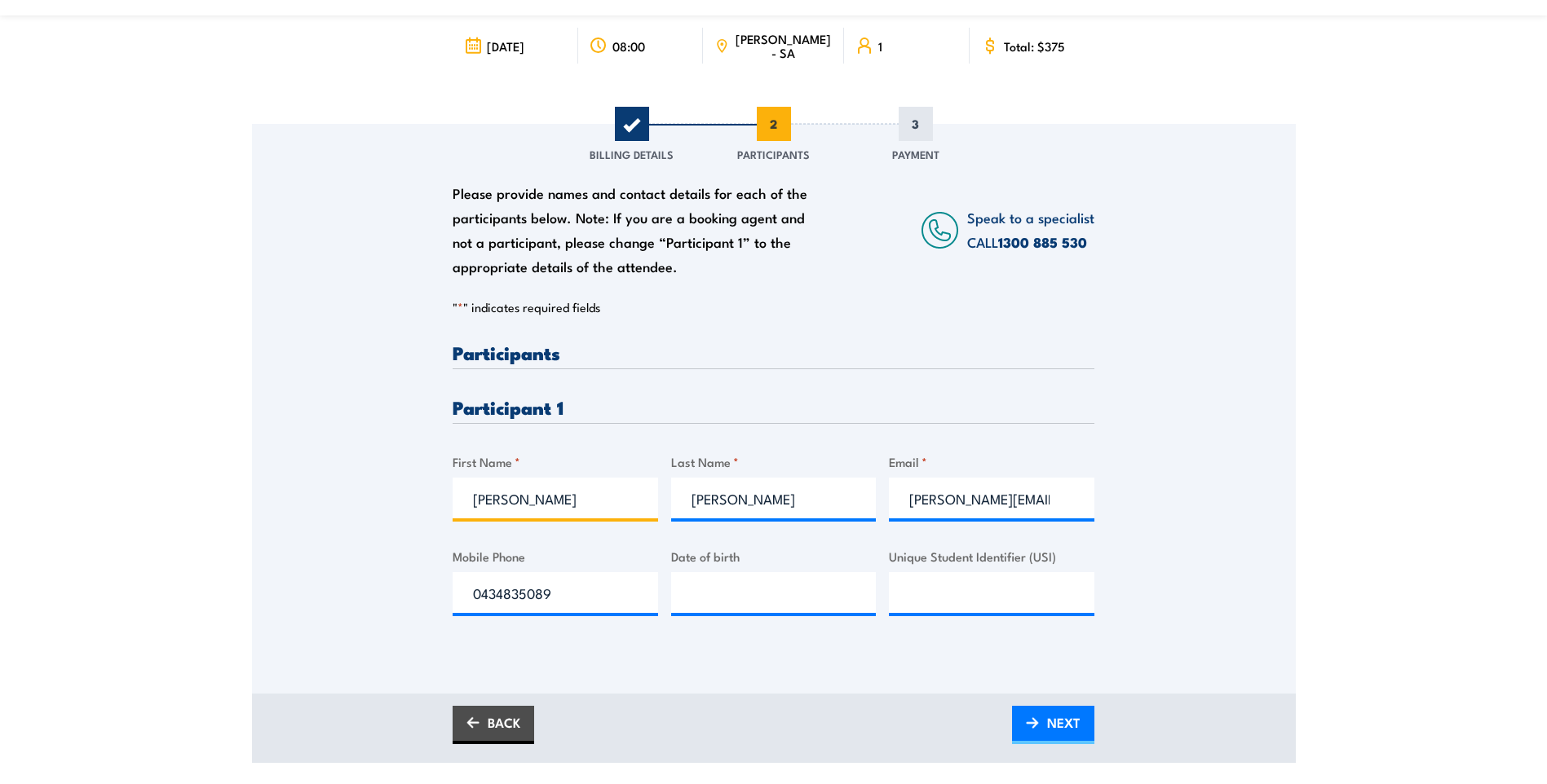
scroll to position [163, 0]
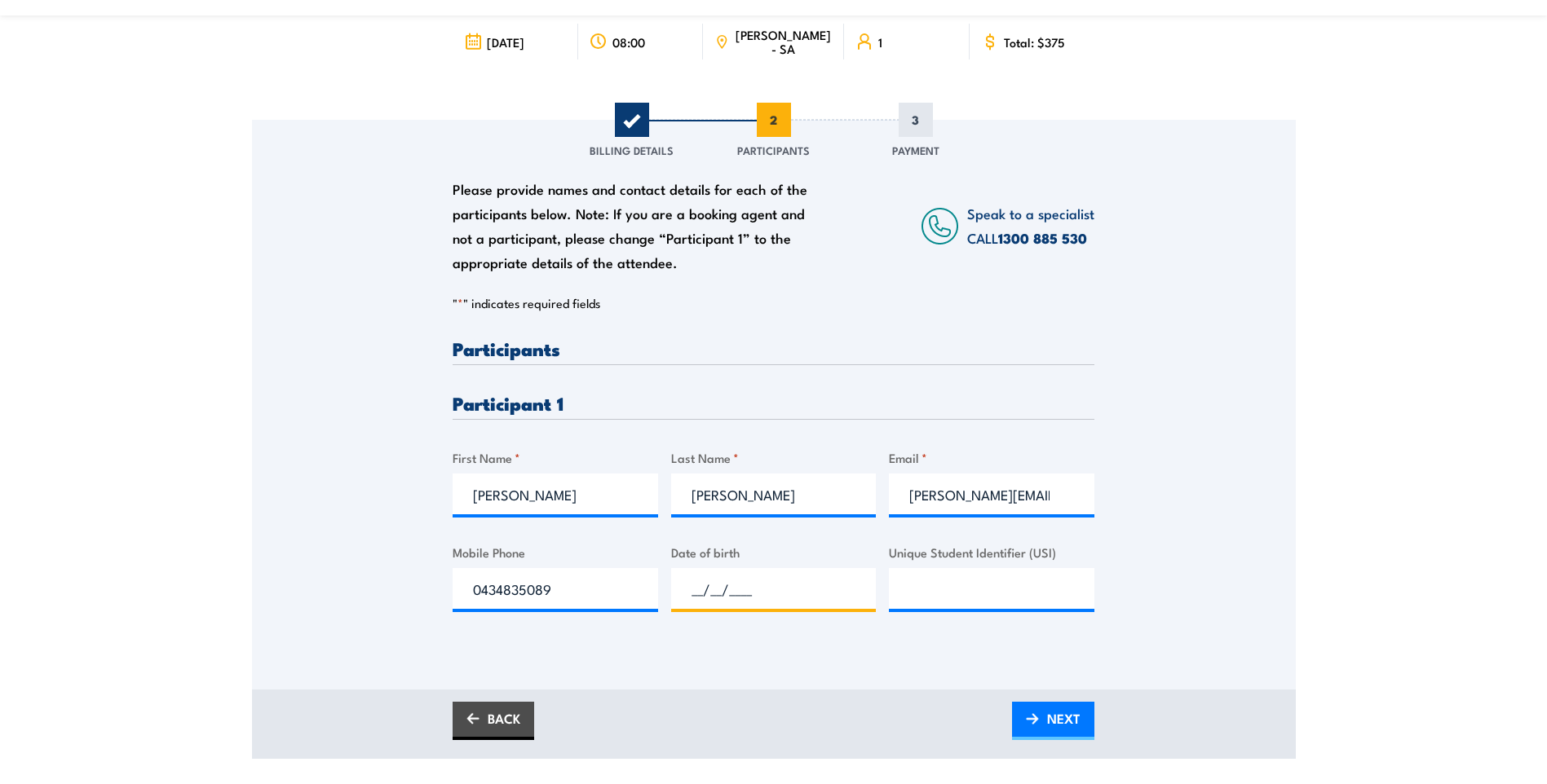
click at [745, 605] on input "__/__/____" at bounding box center [774, 588] width 206 height 41
type input "[DATE]"
click at [921, 588] on input "Unique Student Identifier (USI)" at bounding box center [992, 588] width 206 height 41
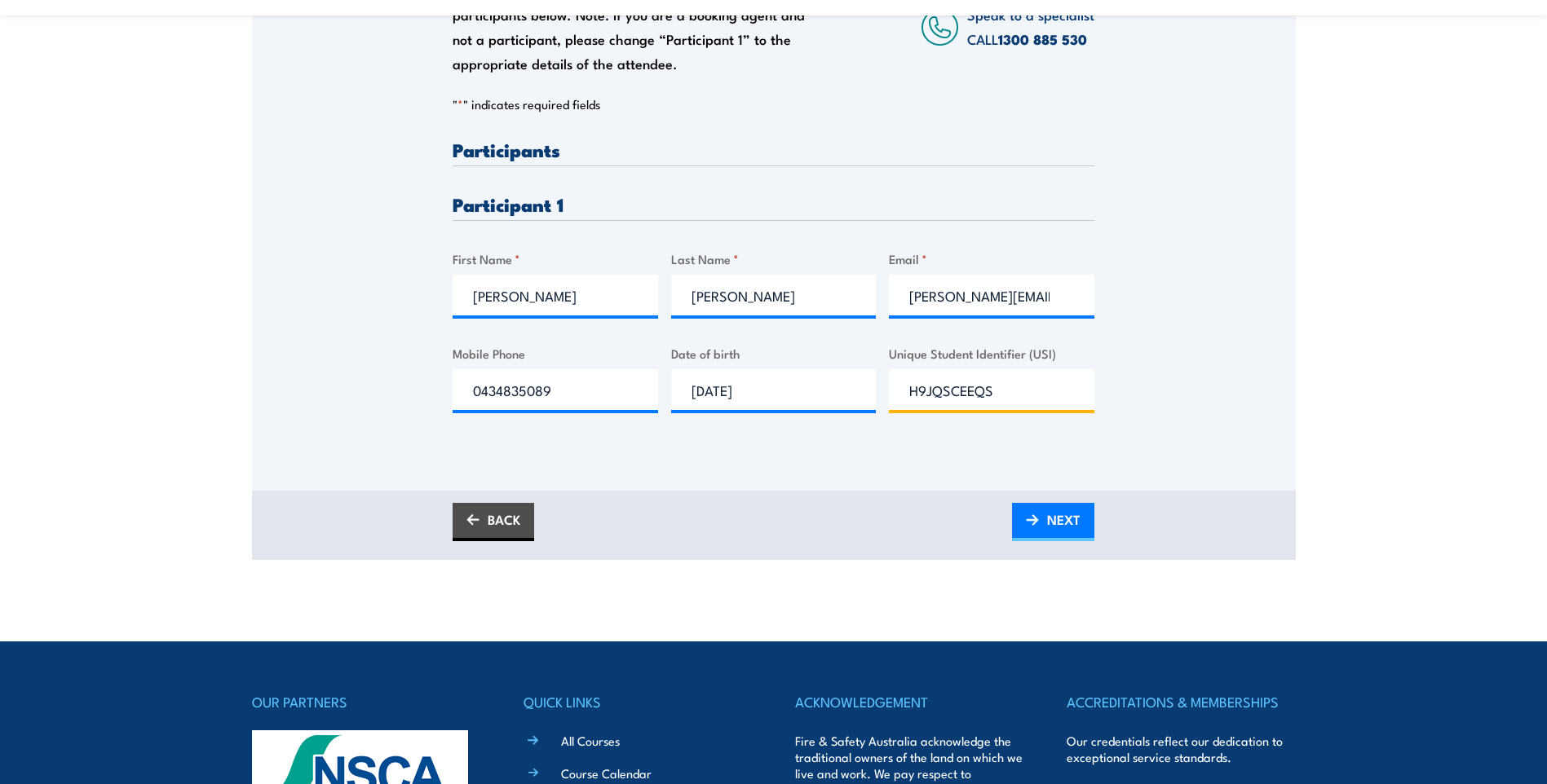
scroll to position [407, 0]
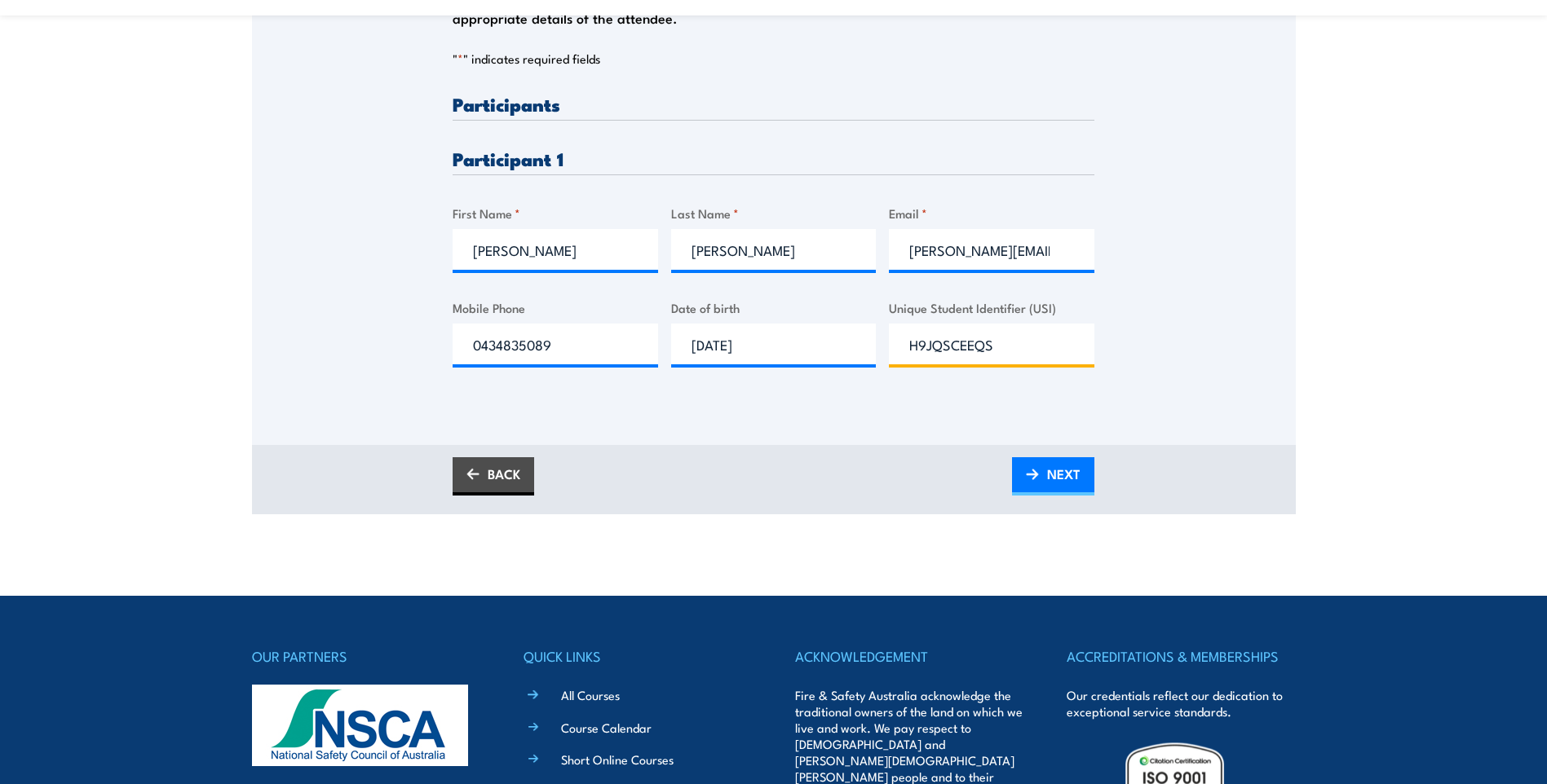
drag, startPoint x: 1033, startPoint y: 343, endPoint x: 1004, endPoint y: 295, distance: 56.1
click at [900, 300] on div "Unique Student Identifier (USI) H9JQSCEEQS" at bounding box center [992, 331] width 206 height 66
type input "H9JQSCEEQS"
click at [1224, 347] on div "Please provide names and contact details for each of the participants below. No…" at bounding box center [774, 137] width 1044 height 524
click at [1065, 474] on span "NEXT" at bounding box center [1063, 473] width 34 height 43
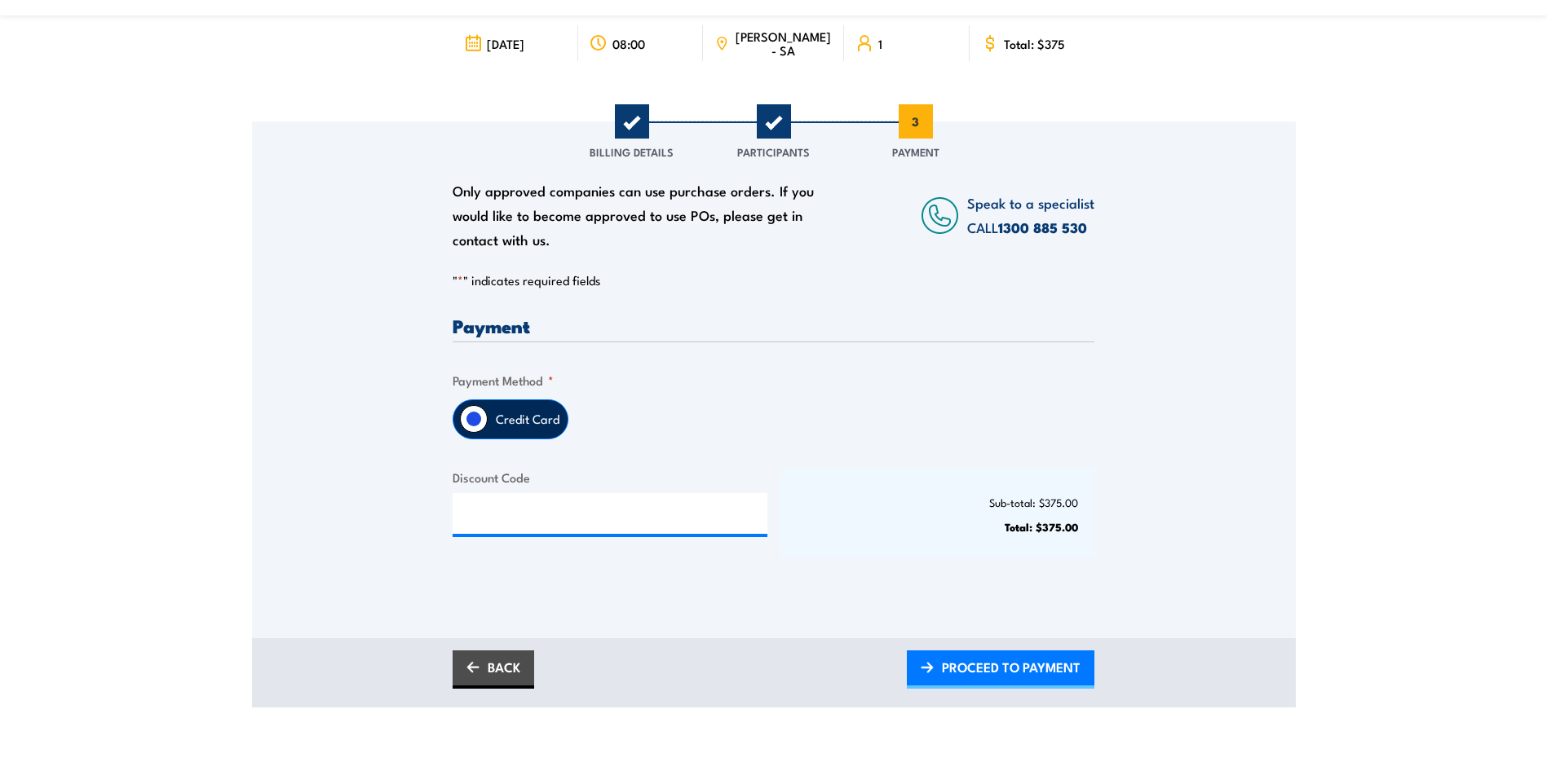
scroll to position [163, 0]
click at [531, 419] on label "Credit Card" at bounding box center [528, 417] width 80 height 38
click at [488, 419] on input "Credit Card" at bounding box center [473, 417] width 27 height 27
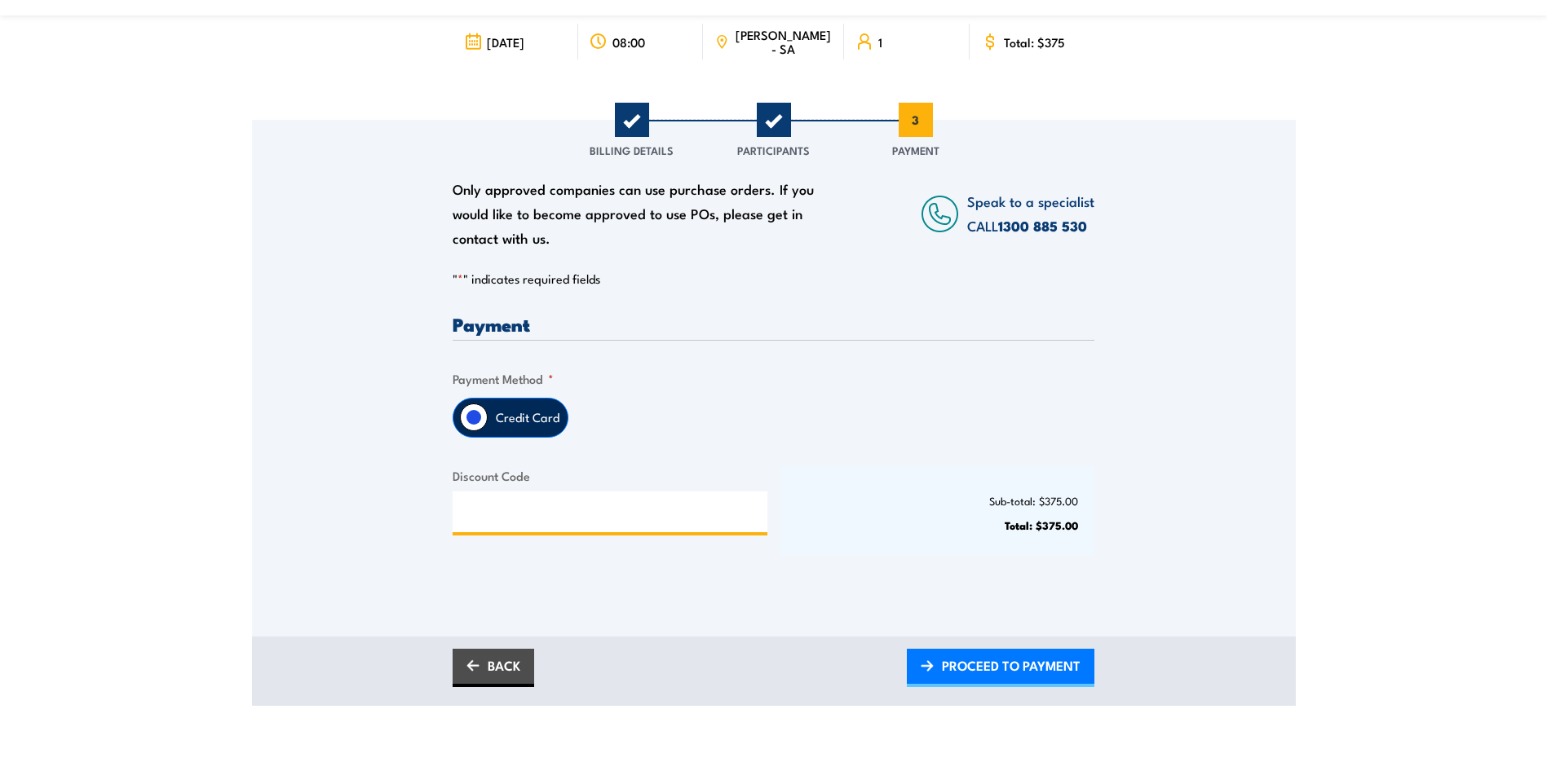
click at [500, 522] on input "Discount Code" at bounding box center [610, 511] width 315 height 41
click at [525, 508] on input "Discount Code" at bounding box center [610, 511] width 315 height 41
paste input "NSCAPLATINUM2025!"
type input "NSCAPLATINUM2025!"
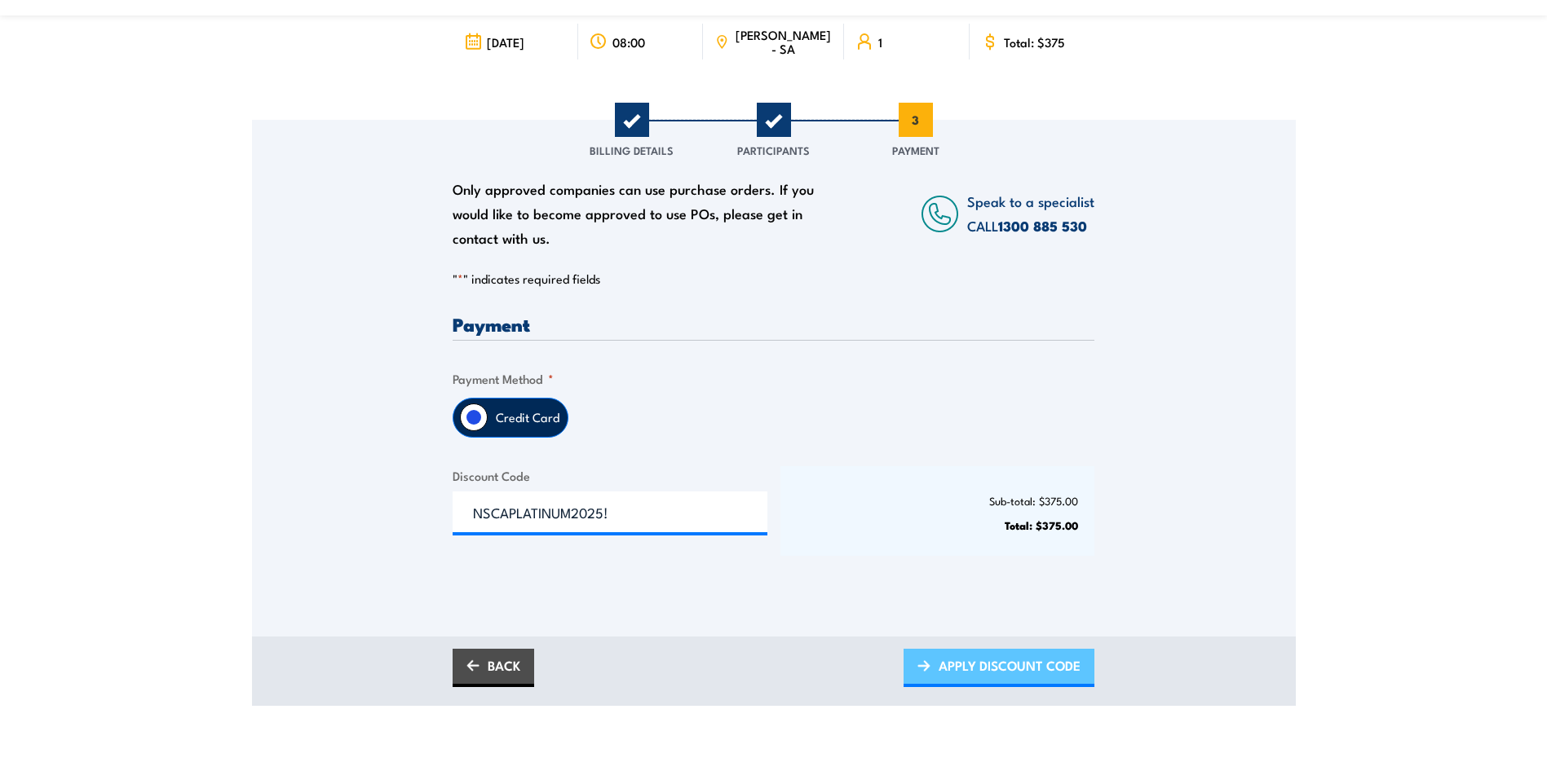
click at [983, 669] on span "APPLY DISCOUNT CODE" at bounding box center [1009, 665] width 142 height 43
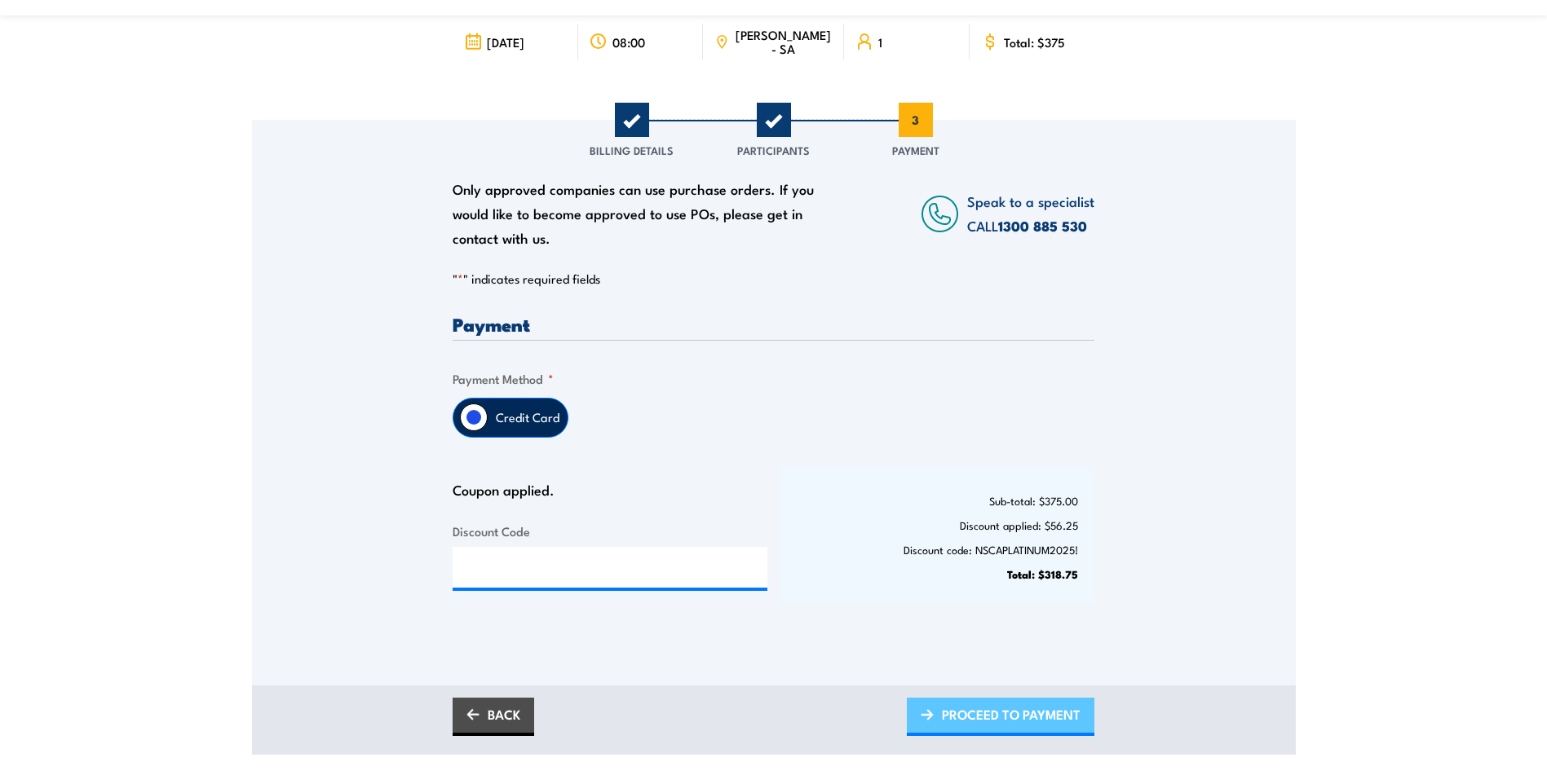
scroll to position [0, 0]
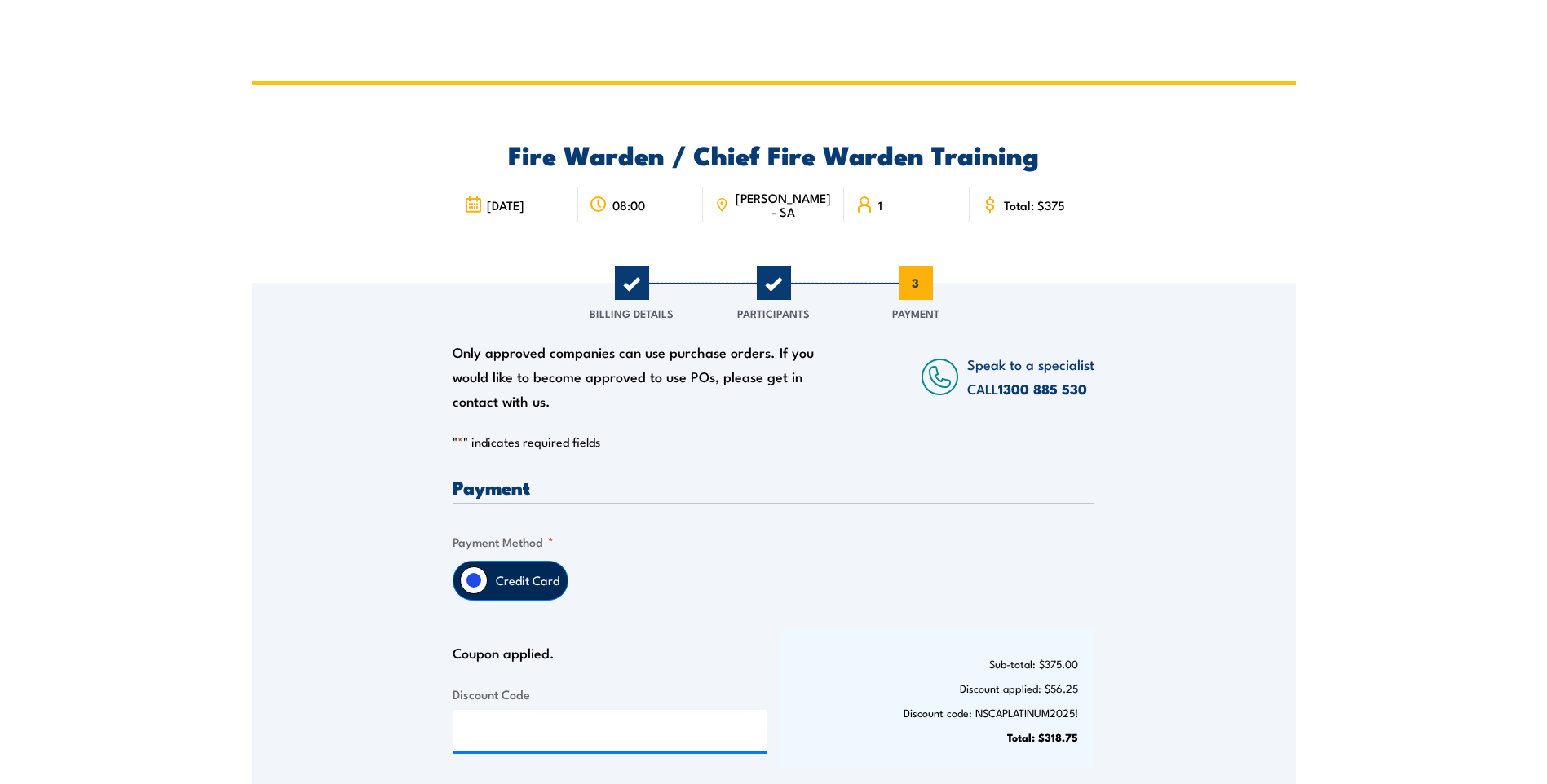
click at [494, 652] on div "Coupon applied." at bounding box center [603, 653] width 302 height 15
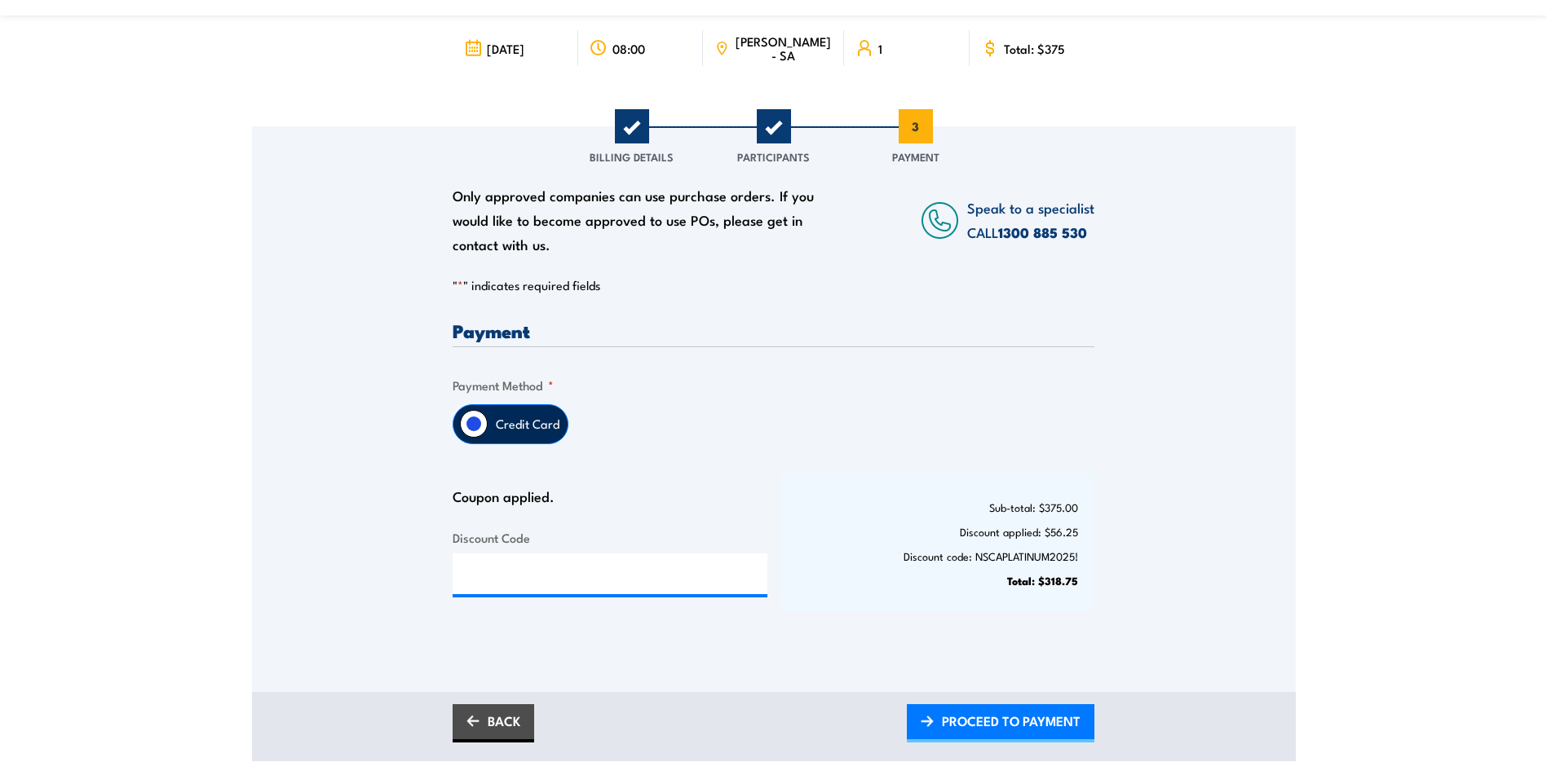
scroll to position [163, 0]
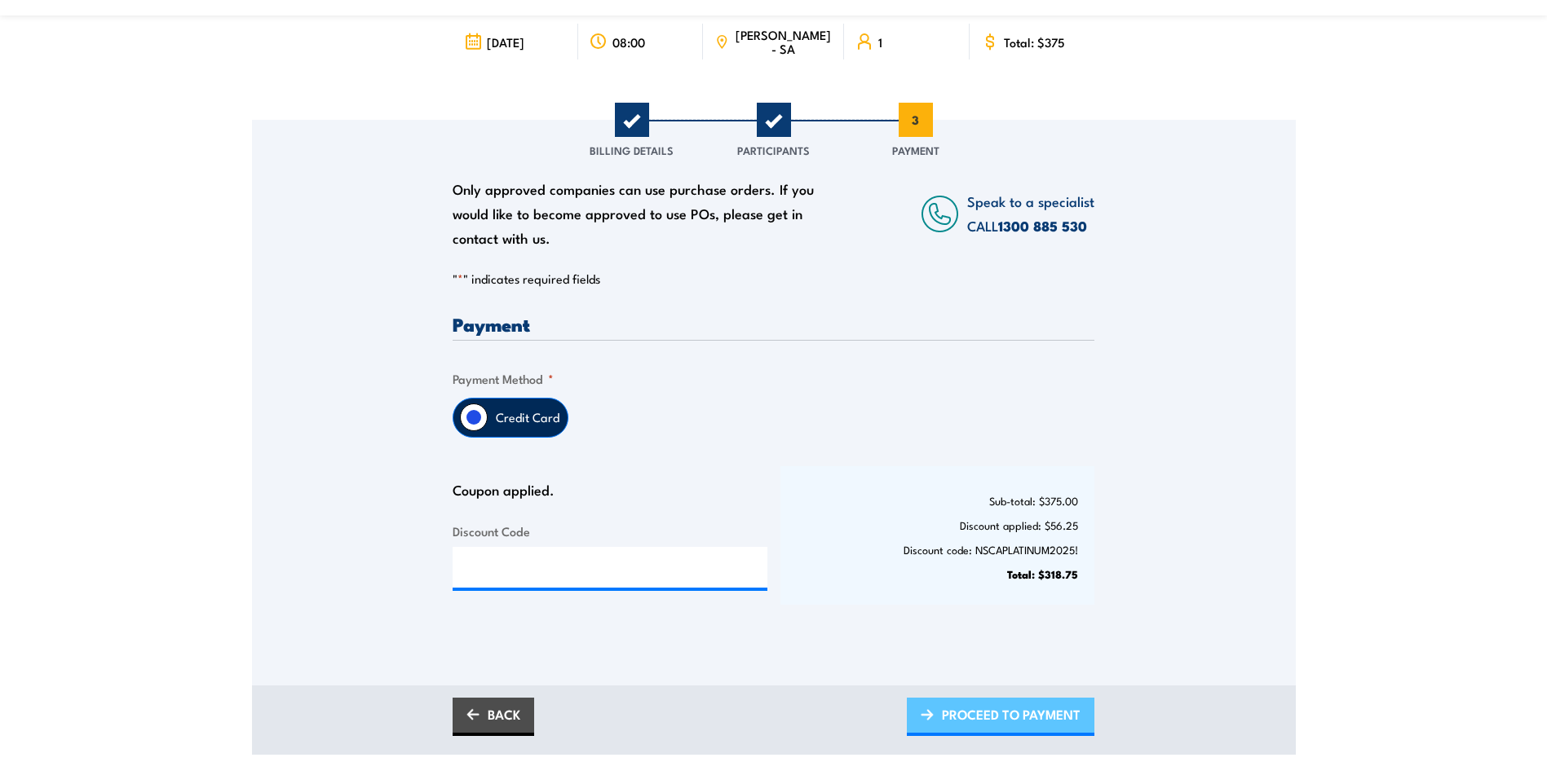
click at [1014, 719] on span "PROCEED TO PAYMENT" at bounding box center [1011, 714] width 138 height 43
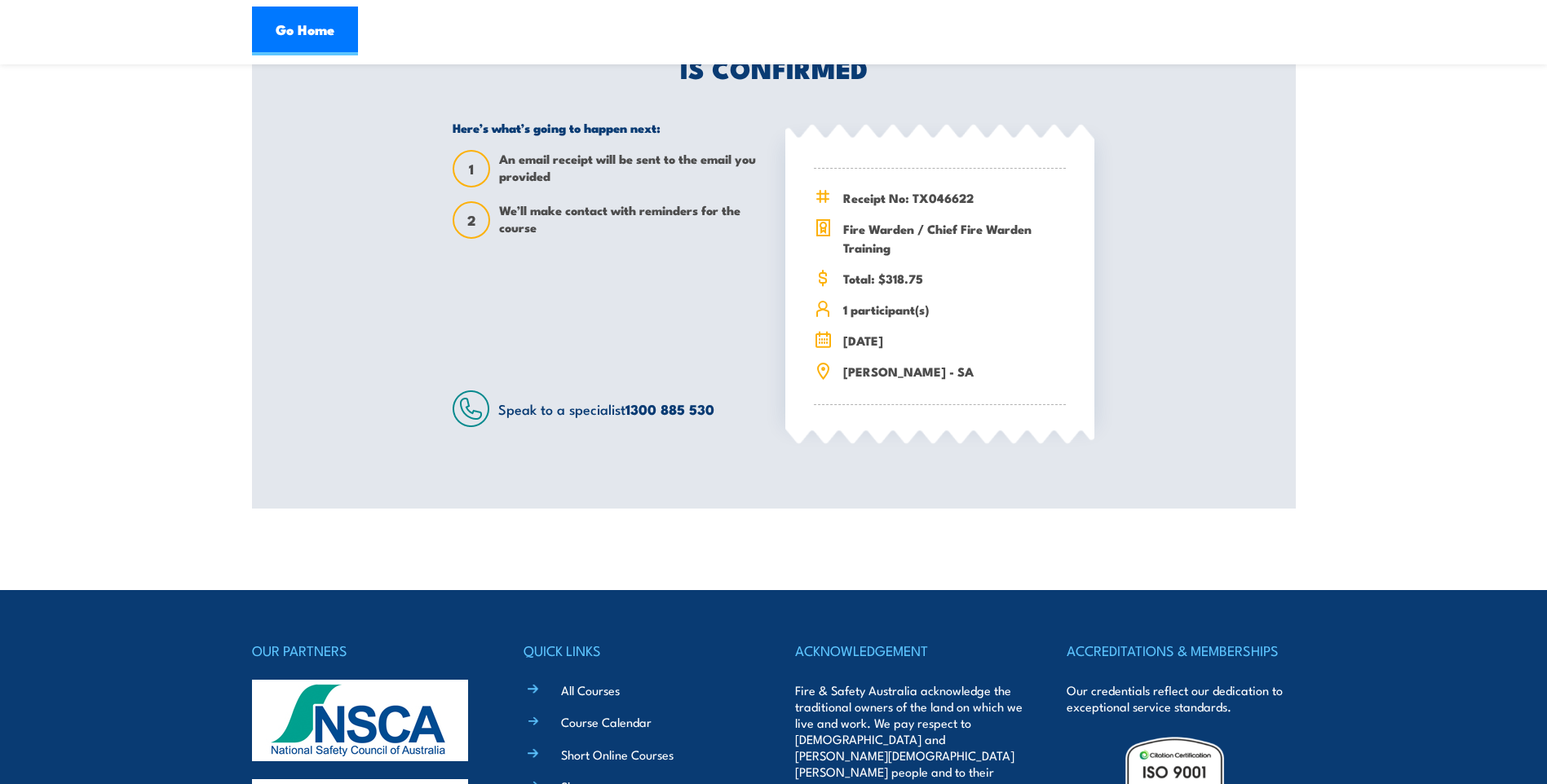
scroll to position [477, 0]
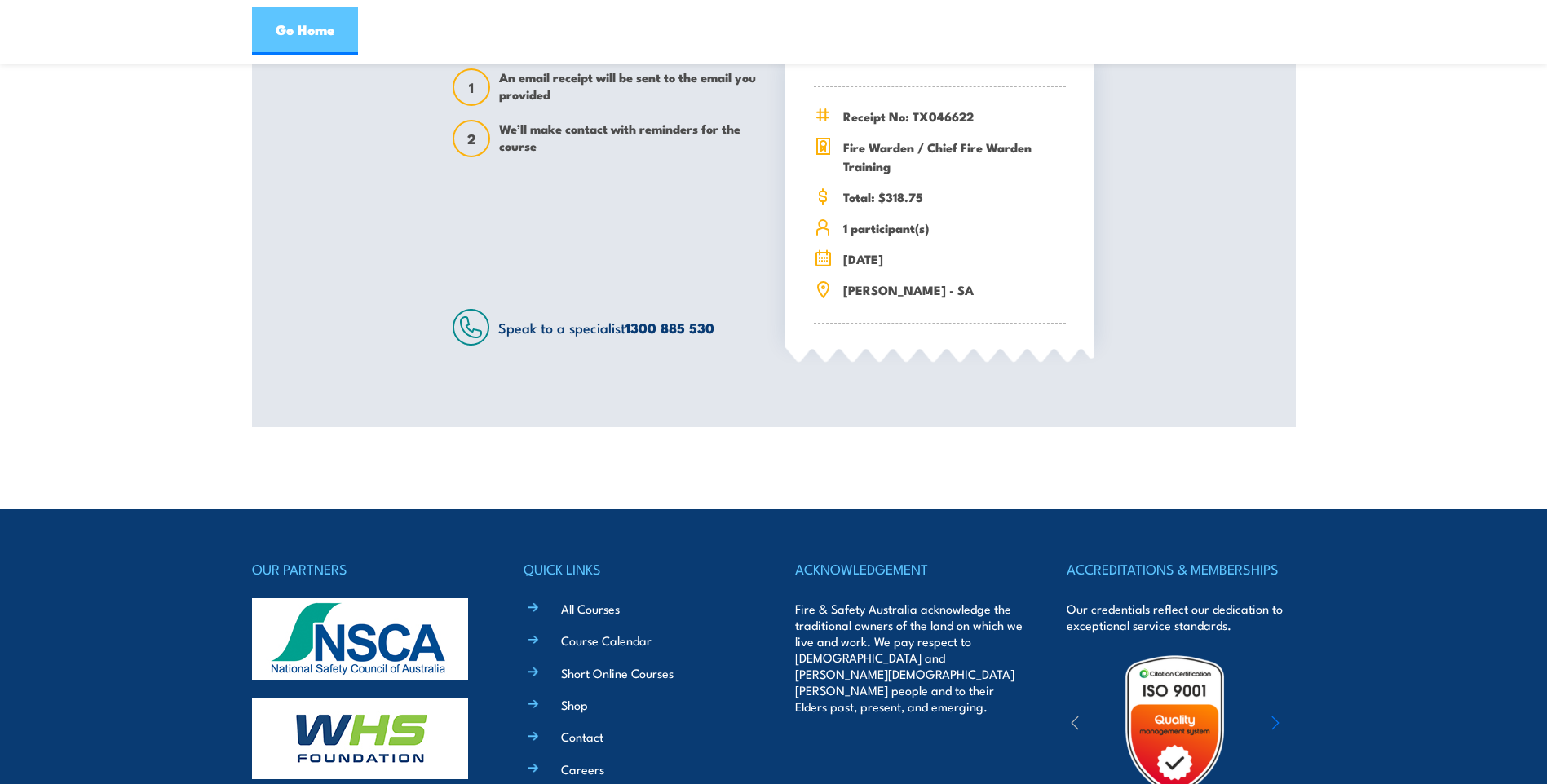
click at [314, 36] on link "Go Home" at bounding box center [305, 31] width 106 height 49
